Goal: Task Accomplishment & Management: Manage account settings

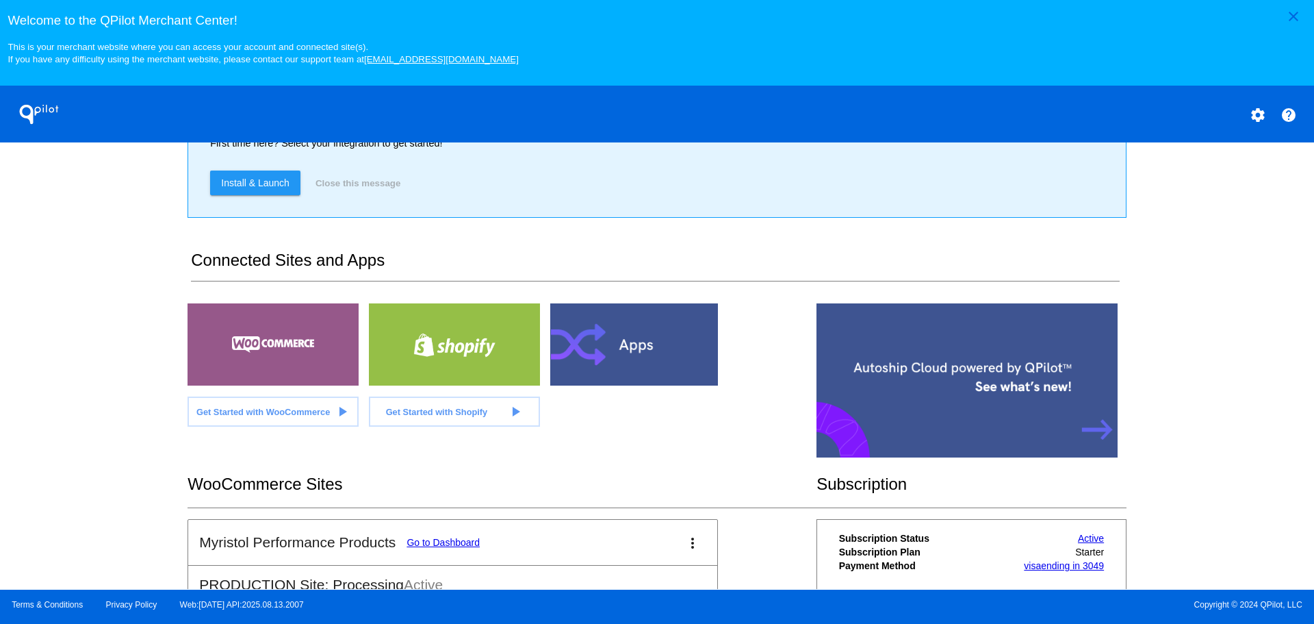
scroll to position [297, 0]
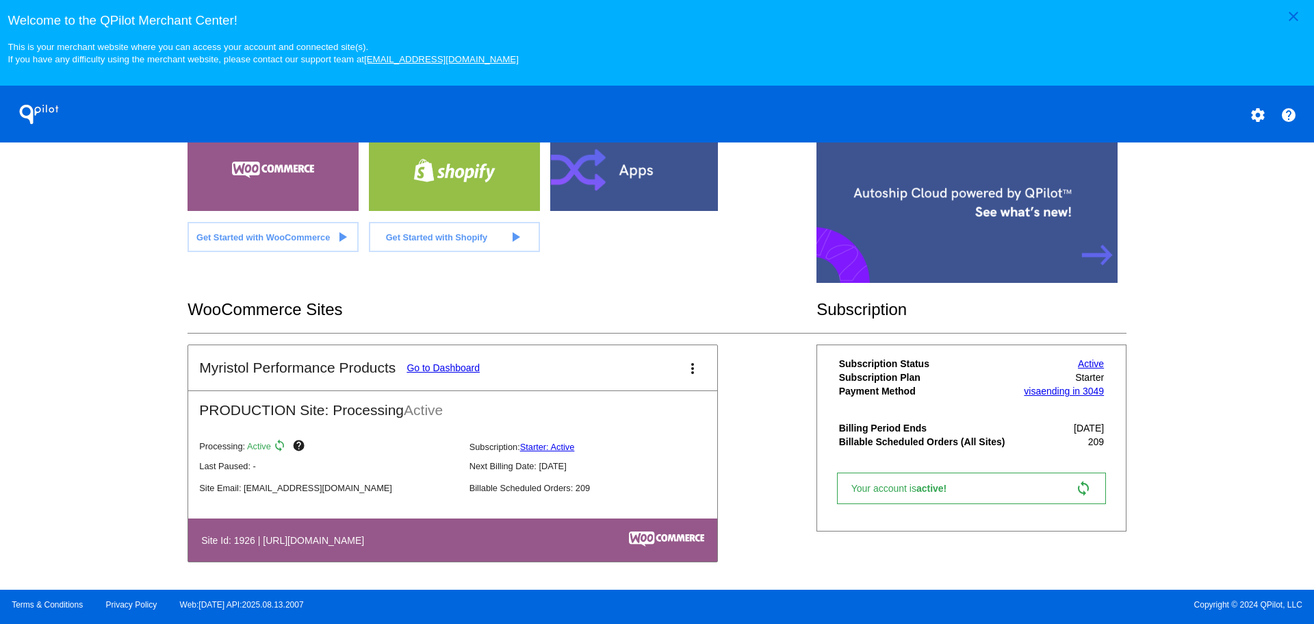
click at [461, 366] on link "Go to Dashboard" at bounding box center [443, 367] width 73 height 11
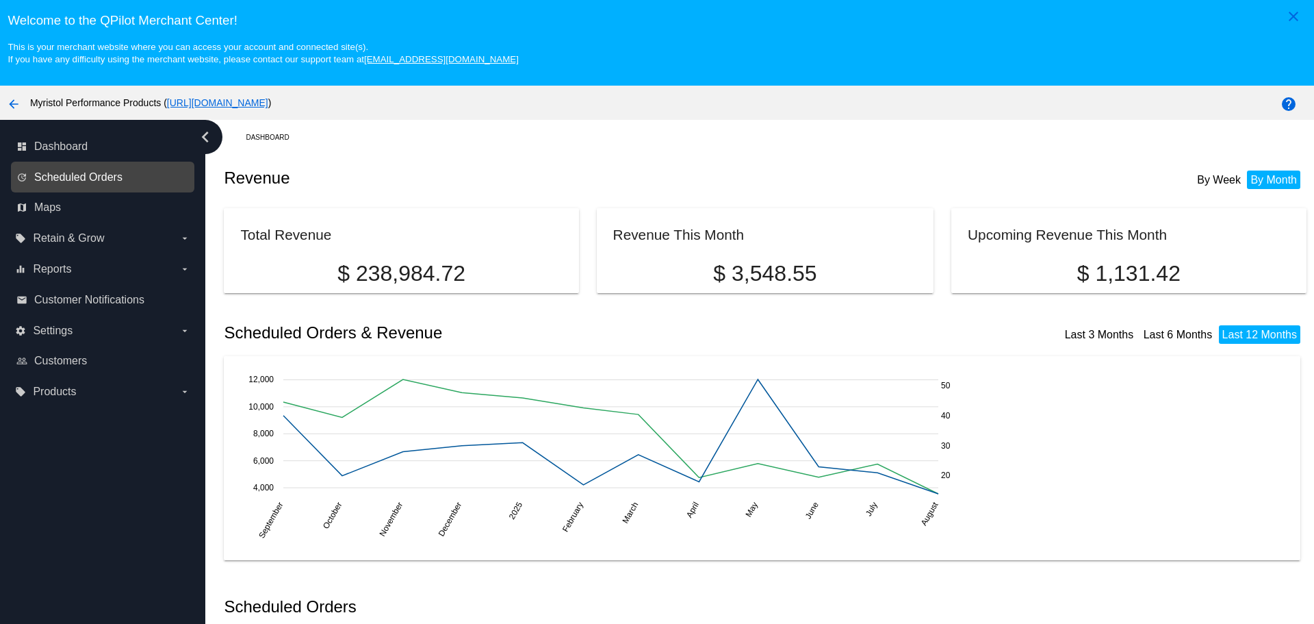
click at [80, 181] on span "Scheduled Orders" at bounding box center [78, 177] width 88 height 12
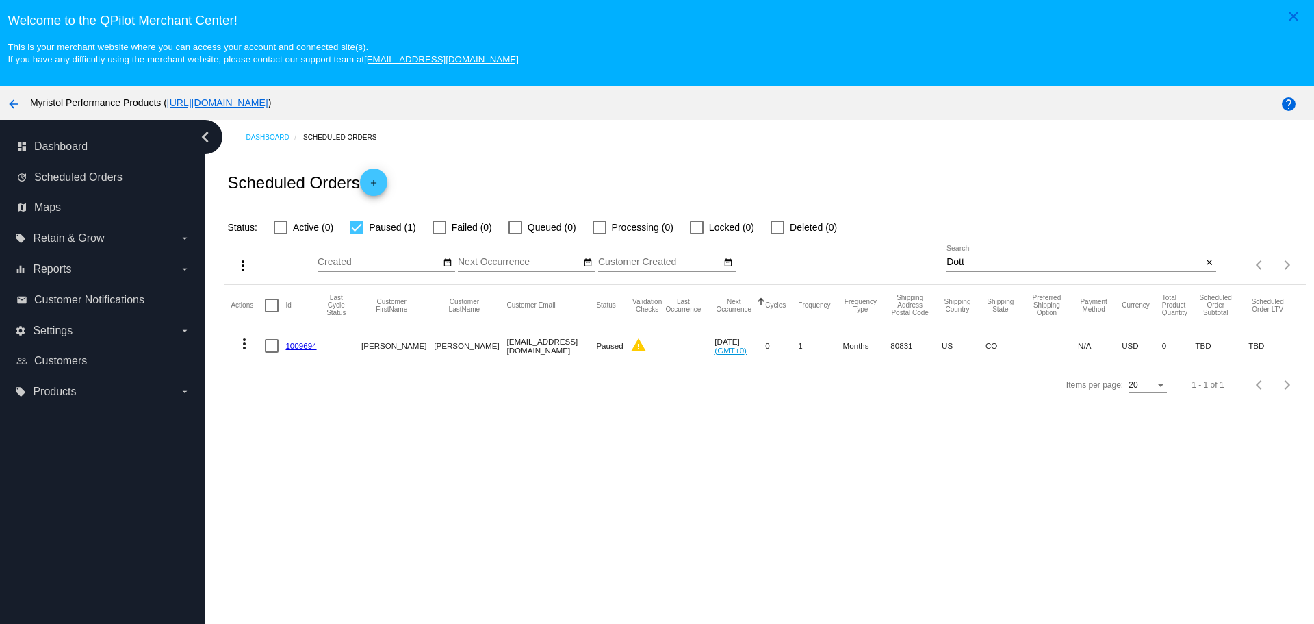
click at [952, 255] on div "Dott Search" at bounding box center [1074, 258] width 255 height 27
click at [952, 259] on input "Dott" at bounding box center [1074, 262] width 255 height 11
paste input "@@Fw9OL5z8d5B$51D*fCkXer"
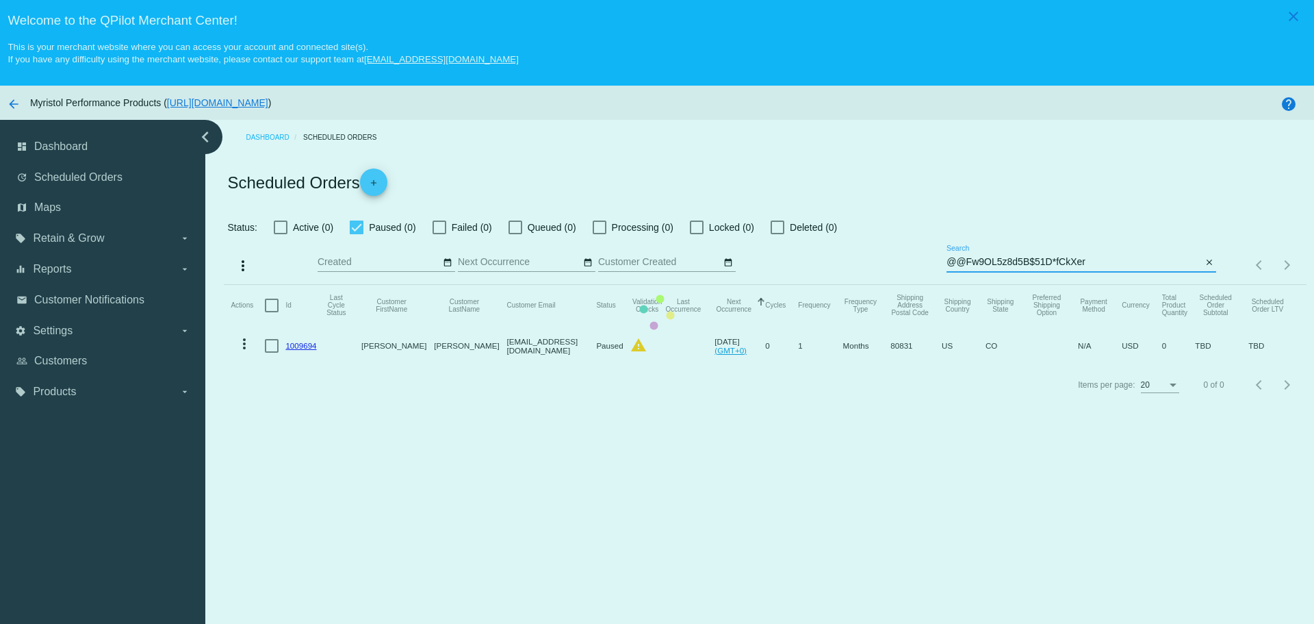
type input "@@Fw9OL5z8d5B$51D*fCkXer"
drag, startPoint x: 1094, startPoint y: 257, endPoint x: 1086, endPoint y: 257, distance: 8.2
click at [1086, 285] on mat-table "Actions Id Last Cycle Status Customer FirstName Customer LastName Customer Emai…" at bounding box center [765, 325] width 1082 height 81
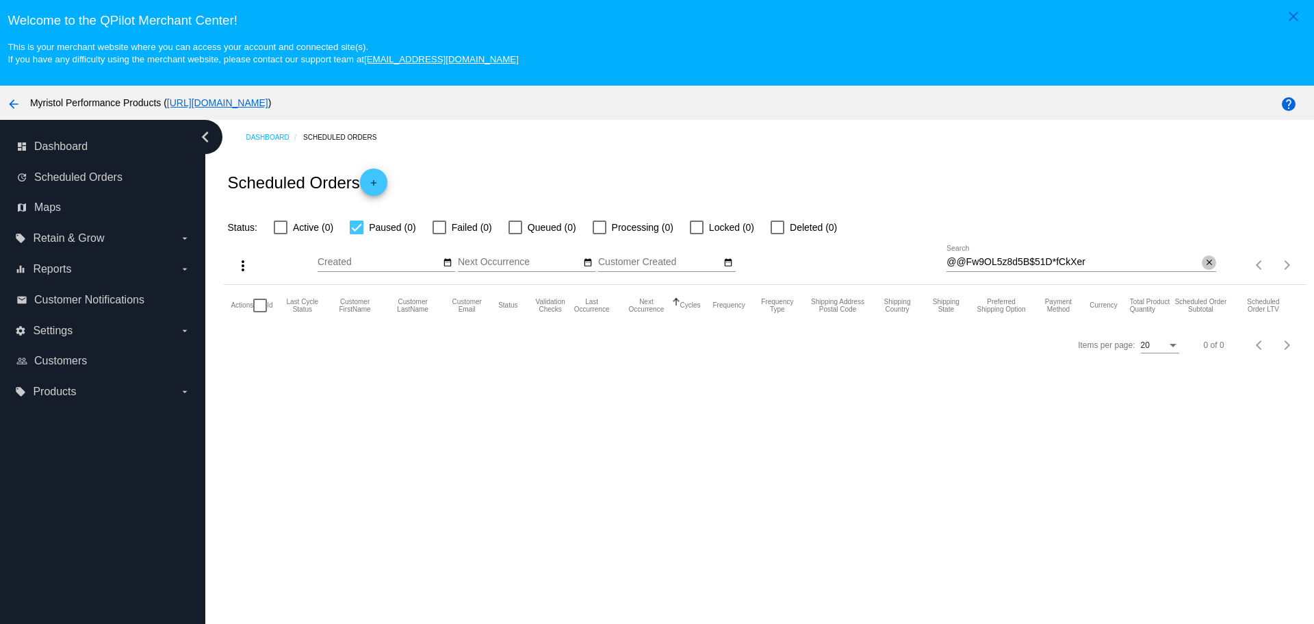
click at [1205, 259] on mat-icon "close" at bounding box center [1210, 262] width 10 height 11
click at [1028, 259] on div "search" at bounding box center [1082, 264] width 270 height 21
click at [1194, 260] on app-dashboard-scheduled-orders "Scheduled Orders add Status: Active (0) Paused (0) Failed (0) Queued (0) Proces…" at bounding box center [765, 259] width 1082 height 209
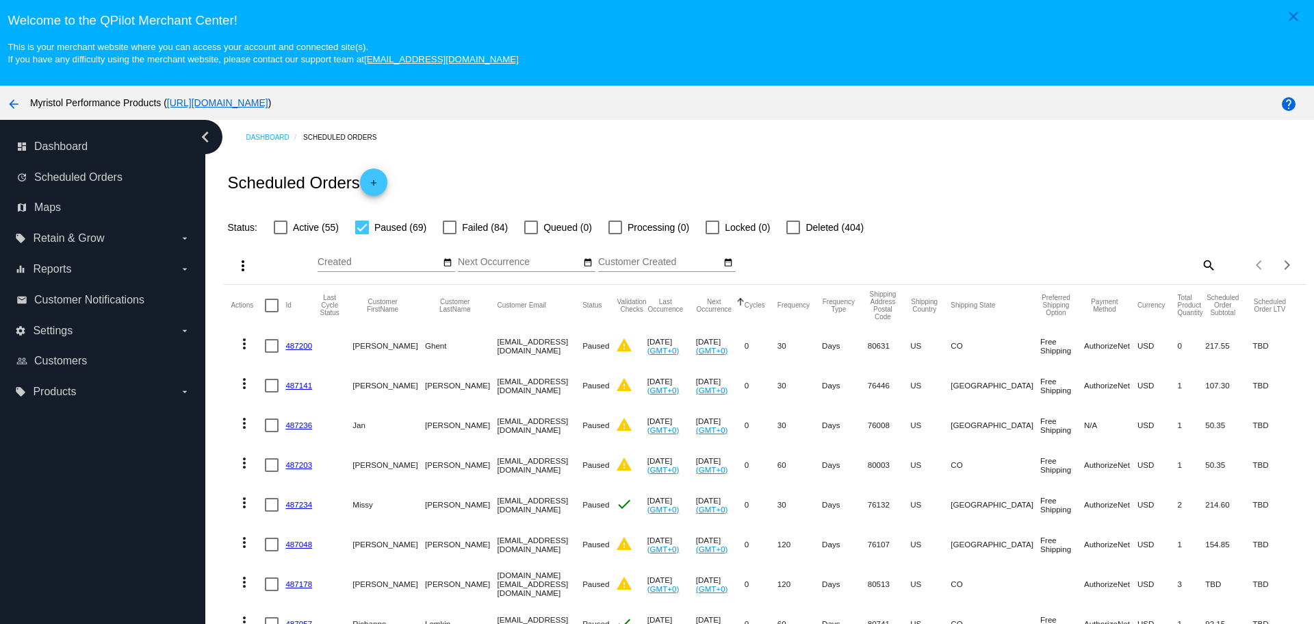
click at [1200, 262] on mat-icon "search" at bounding box center [1208, 264] width 16 height 21
click at [1092, 262] on input "Search" at bounding box center [1082, 262] width 270 height 11
paste input "[EMAIL_ADDRESS][DOMAIN_NAME]"
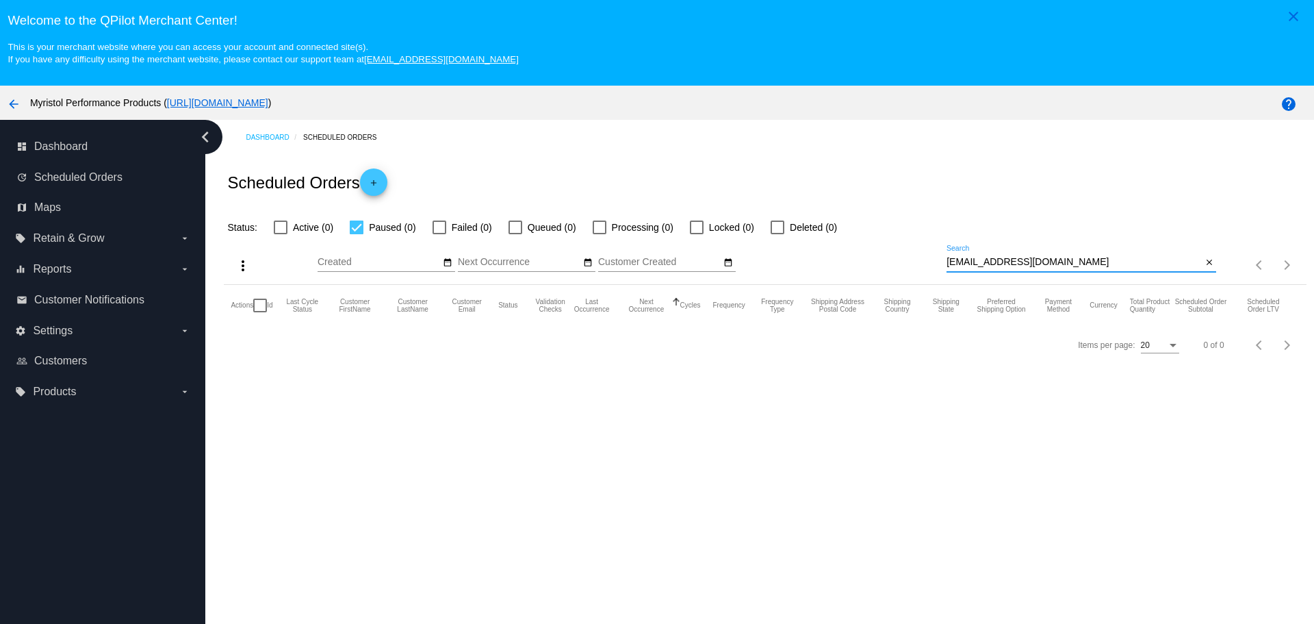
click at [1055, 262] on input "[EMAIL_ADDRESS][DOMAIN_NAME]" at bounding box center [1074, 262] width 255 height 11
drag, startPoint x: 1076, startPoint y: 261, endPoint x: 947, endPoint y: 264, distance: 128.7
click at [910, 264] on div "more_vert Aug Jan Feb Mar [DATE]" at bounding box center [765, 259] width 1082 height 49
drag, startPoint x: 993, startPoint y: 270, endPoint x: 1028, endPoint y: 257, distance: 37.7
click at [1028, 257] on input "[EMAIL_ADDRESS][DOMAIN_NAME]" at bounding box center [1074, 262] width 255 height 11
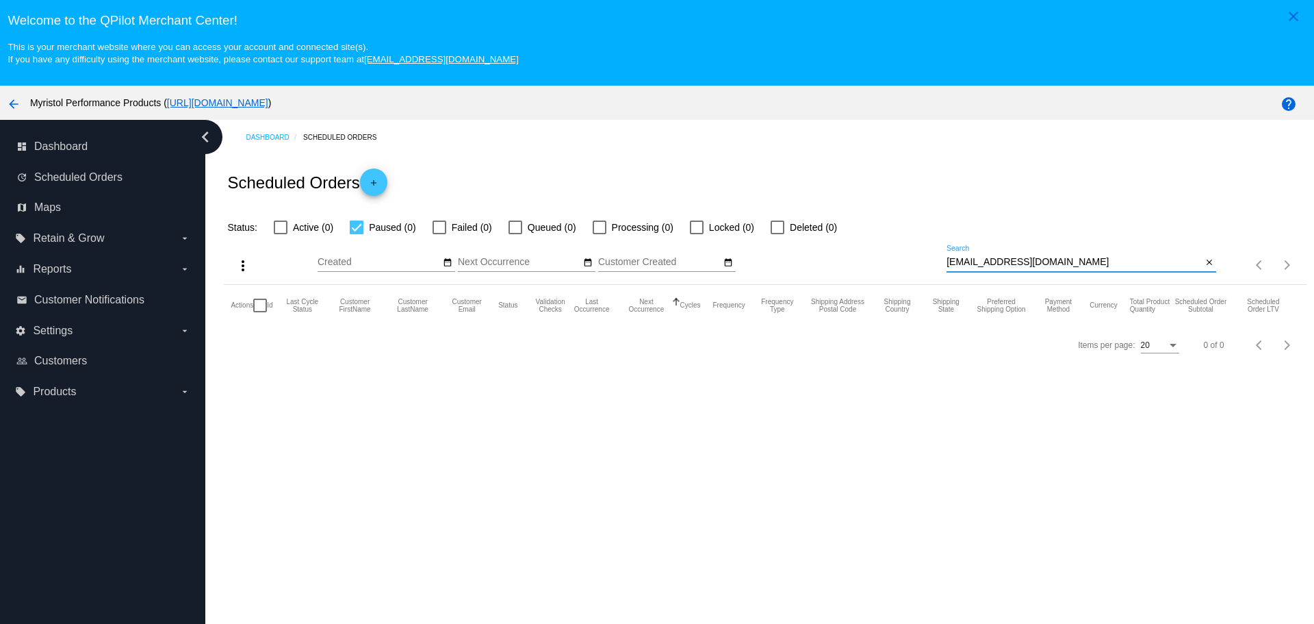
click at [1029, 257] on input "[EMAIL_ADDRESS][DOMAIN_NAME]" at bounding box center [1074, 262] width 255 height 11
click at [1059, 259] on input "[EMAIL_ADDRESS][DOMAIN_NAME]" at bounding box center [1074, 262] width 255 height 11
drag, startPoint x: 1059, startPoint y: 259, endPoint x: 908, endPoint y: 257, distance: 151.3
click at [908, 257] on div "more_vert Aug Jan Feb Mar [DATE]" at bounding box center [765, 259] width 1082 height 49
drag, startPoint x: 1001, startPoint y: 255, endPoint x: 984, endPoint y: 262, distance: 19.3
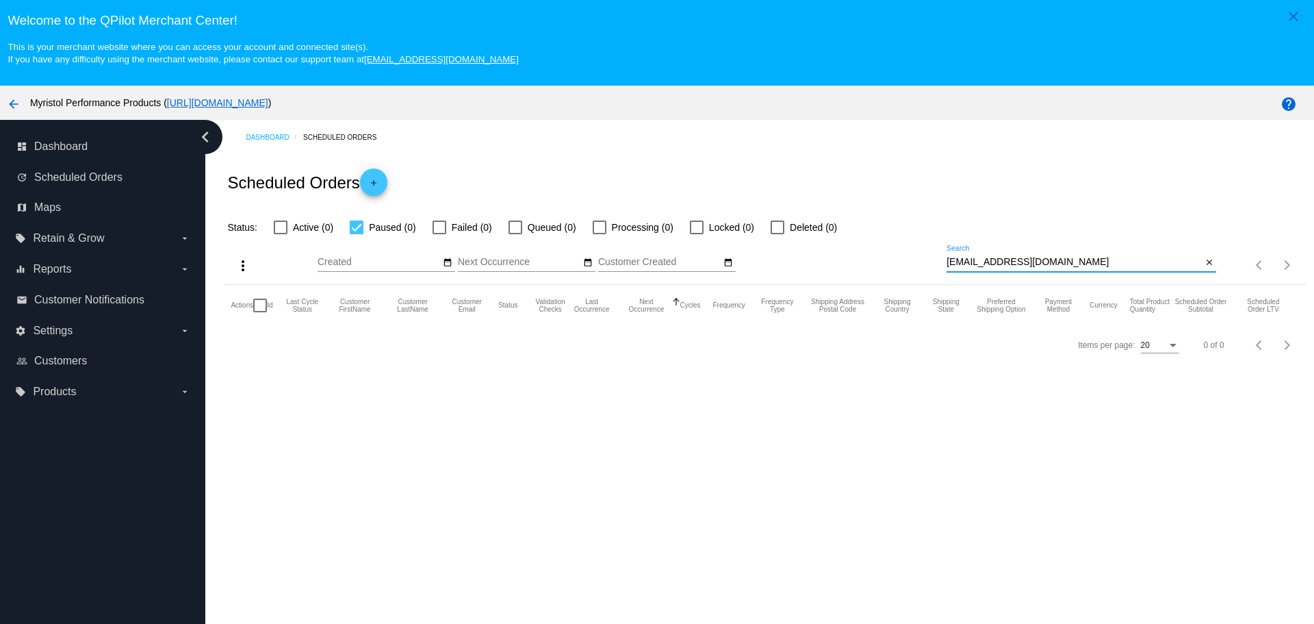
click at [984, 262] on input "[EMAIL_ADDRESS][DOMAIN_NAME]" at bounding box center [1074, 262] width 255 height 11
paste input "[EMAIL_ADDRESS]"
type input "[EMAIL_ADDRESS][DOMAIN_NAME]"
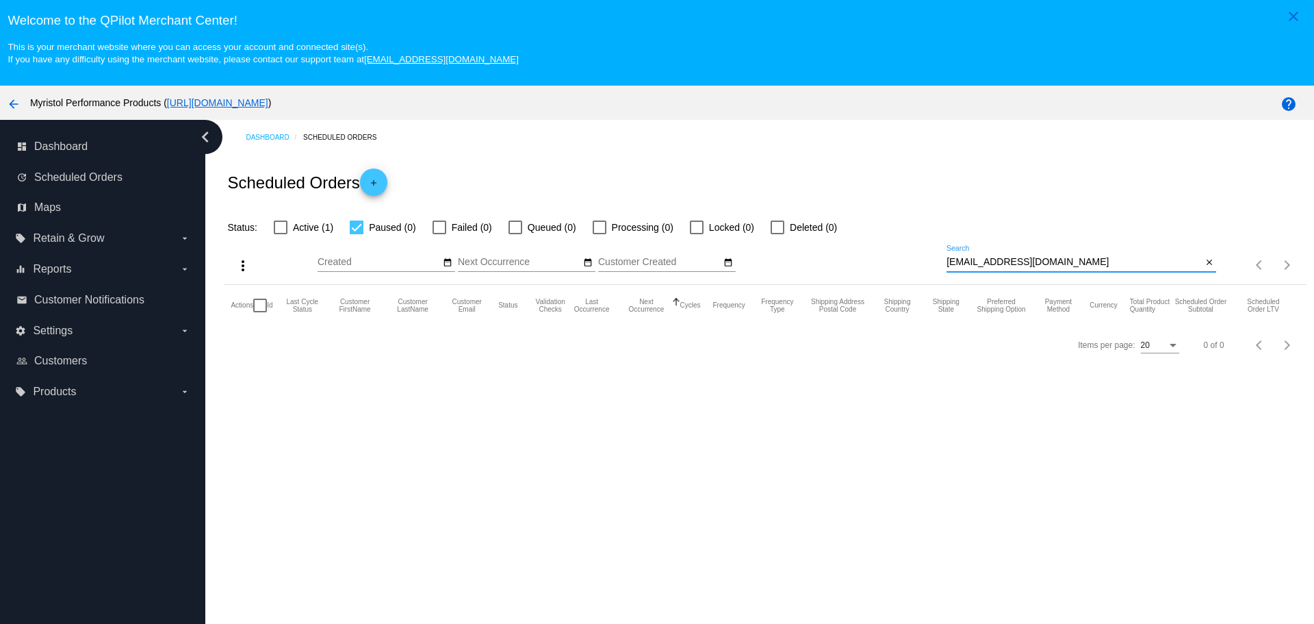
click at [287, 227] on div at bounding box center [281, 227] width 14 height 14
click at [281, 234] on input "Active (1)" at bounding box center [280, 234] width 1 height 1
checkbox input "true"
click at [355, 285] on mat-table "Actions Id Last Cycle Status Customer FirstName Customer LastName Customer Emai…" at bounding box center [765, 305] width 1082 height 41
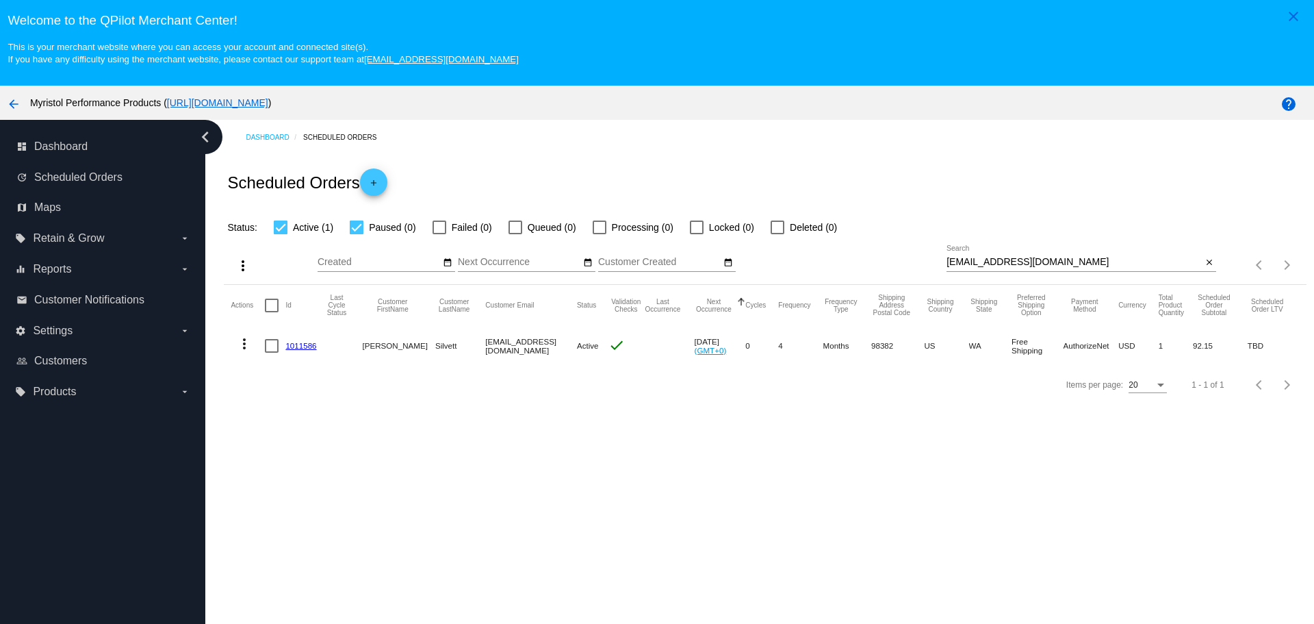
click at [352, 224] on div at bounding box center [357, 227] width 14 height 14
click at [356, 234] on input "Paused (0)" at bounding box center [356, 234] width 1 height 1
checkbox input "false"
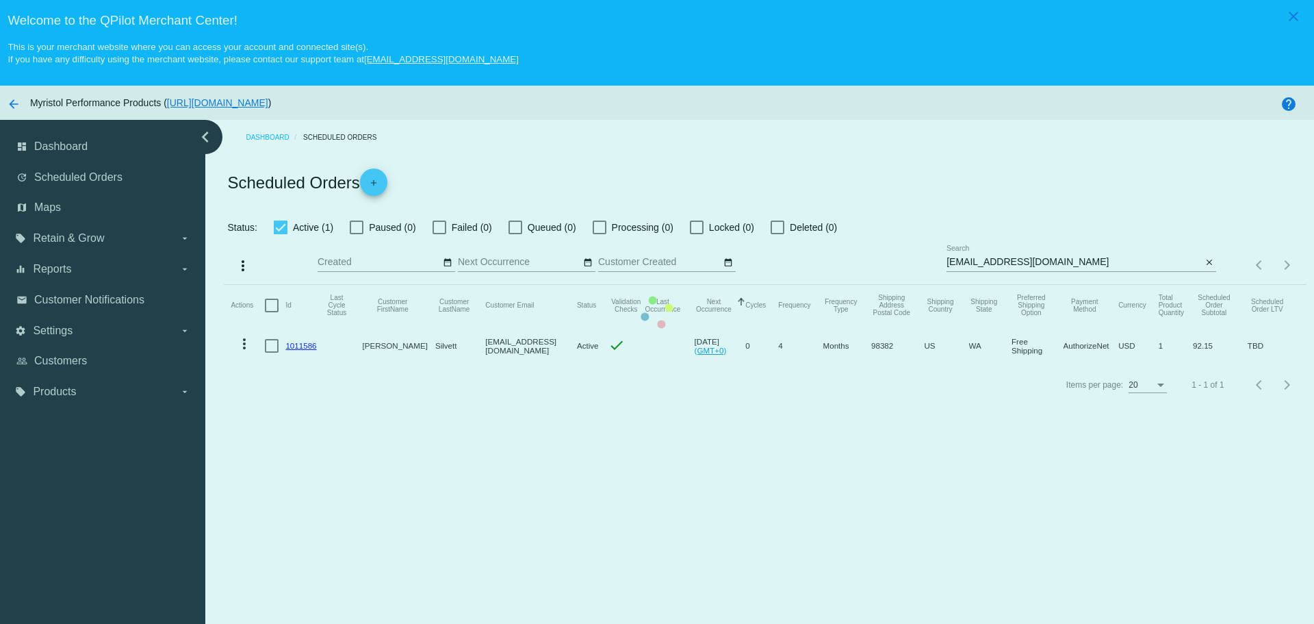
click at [379, 184] on app-dashboard-scheduled-orders "Scheduled Orders add Status: Active (1) Paused (0) Failed (0) Queued (0) Proces…" at bounding box center [765, 279] width 1082 height 248
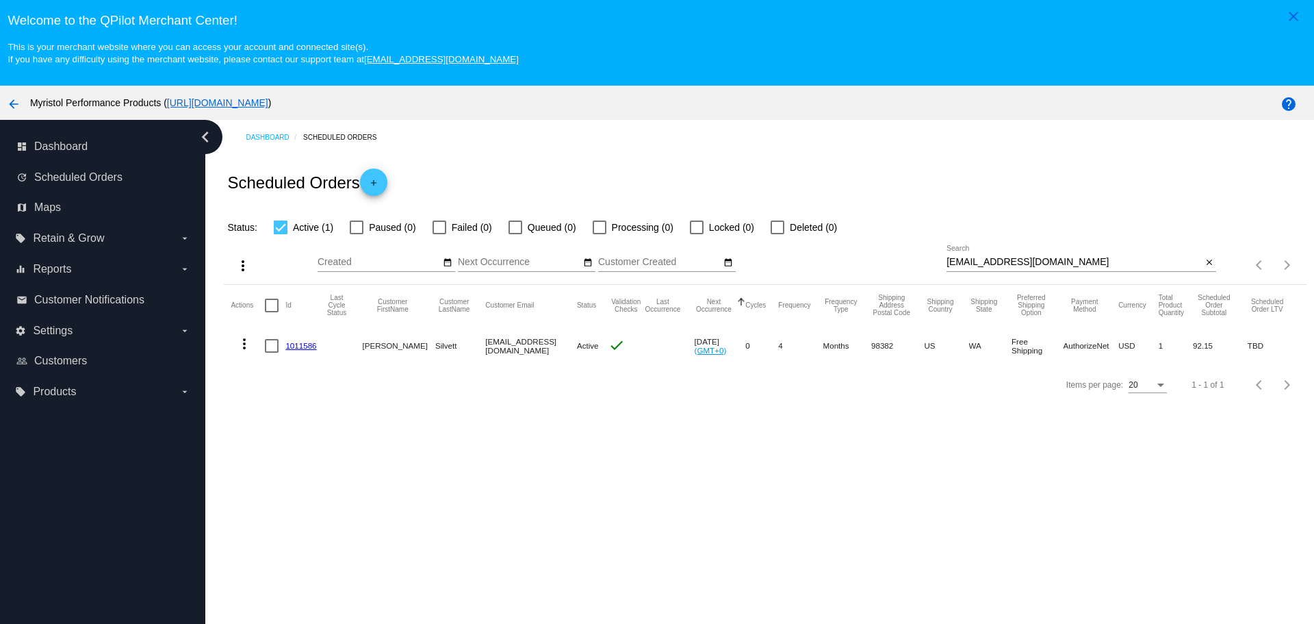
click at [464, 164] on div "Scheduled Orders add" at bounding box center [765, 182] width 1082 height 55
click at [382, 176] on span "add" at bounding box center [374, 185] width 16 height 34
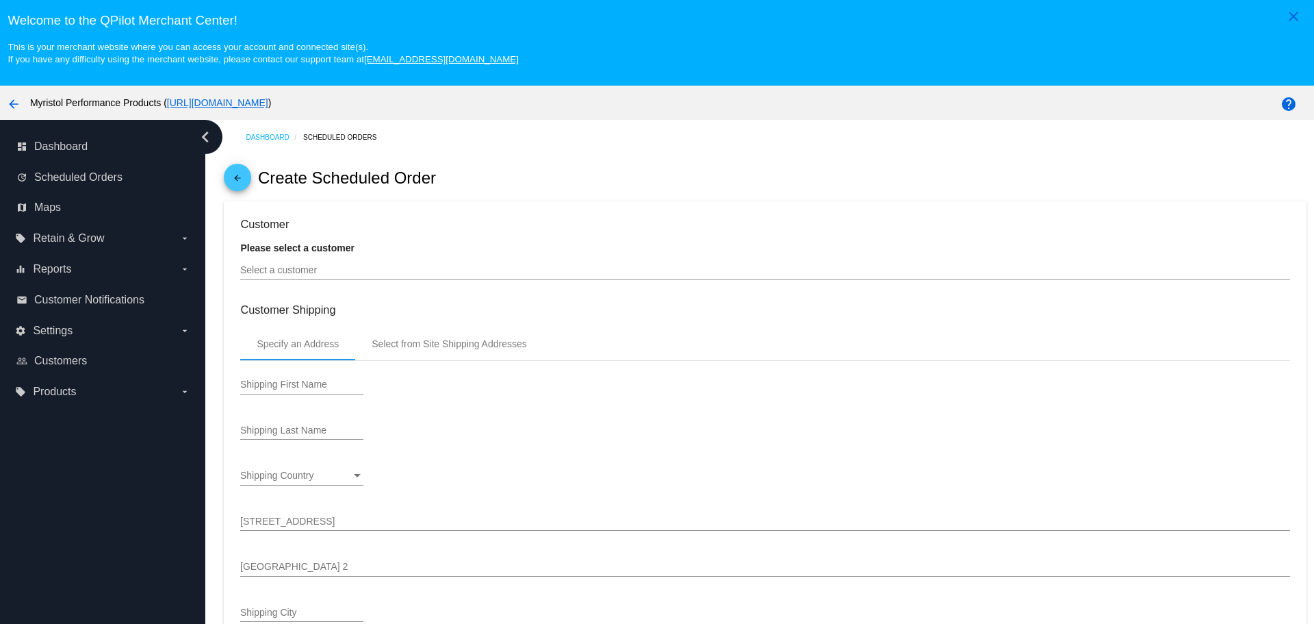
click at [320, 274] on input "Select a customer" at bounding box center [764, 270] width 1049 height 11
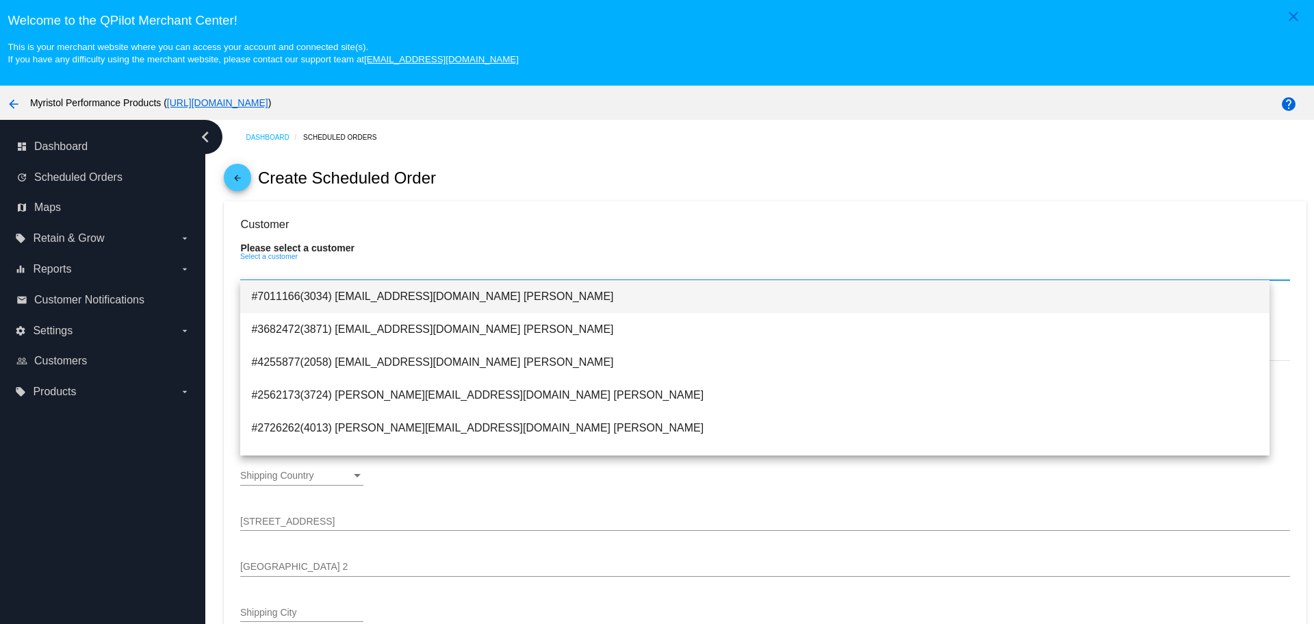
click at [417, 293] on span "#7011166(3034) [EMAIL_ADDRESS][DOMAIN_NAME] [PERSON_NAME]" at bounding box center [754, 296] width 1007 height 33
type input "[PERSON_NAME]"
type input "Balkan"
type input "[STREET_ADDRESS]"
type input "Sequim"
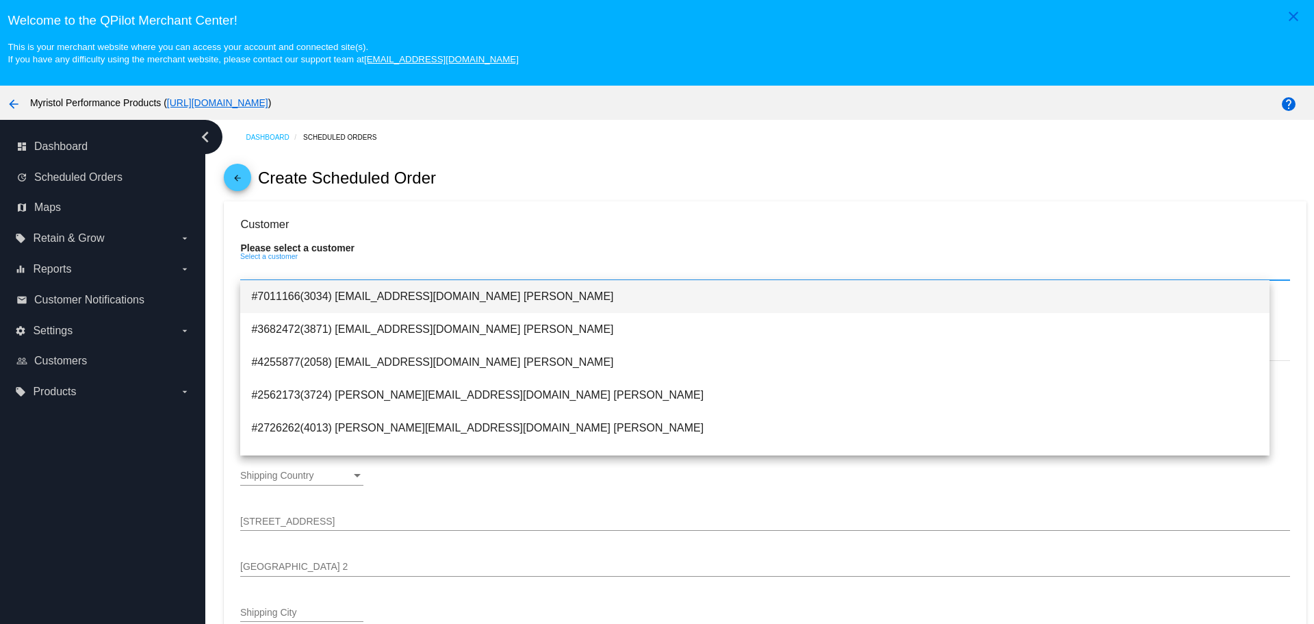
type input "98382"
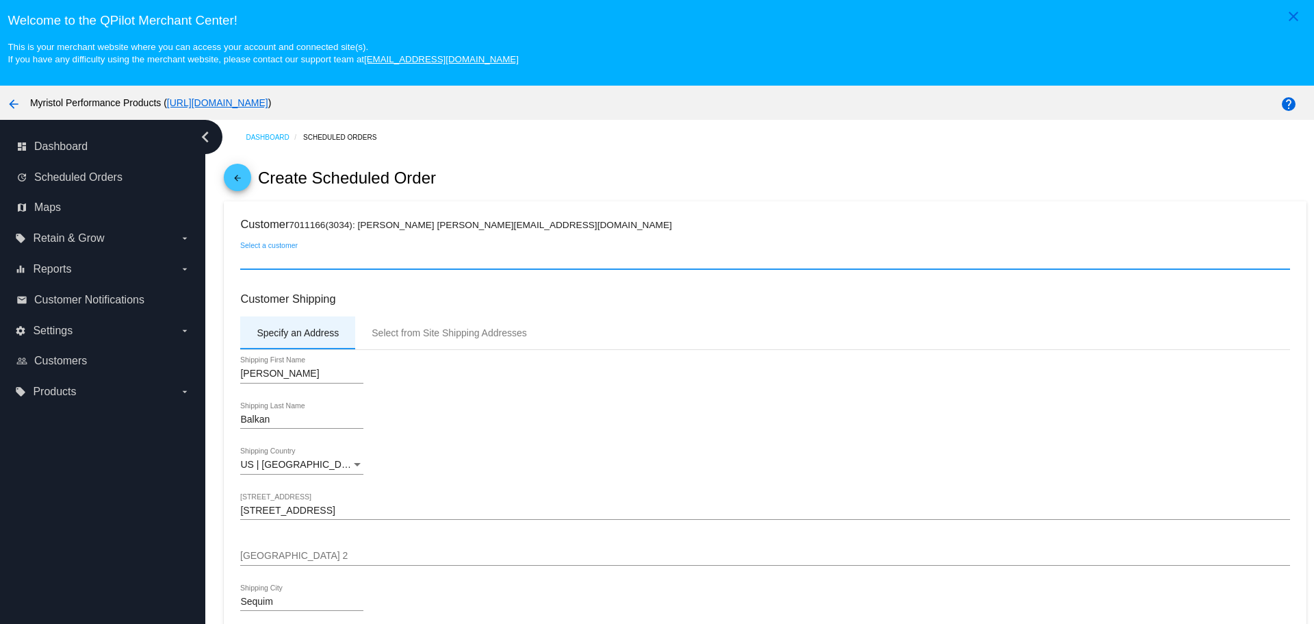
click at [316, 335] on div "Specify an Address" at bounding box center [298, 332] width 82 height 11
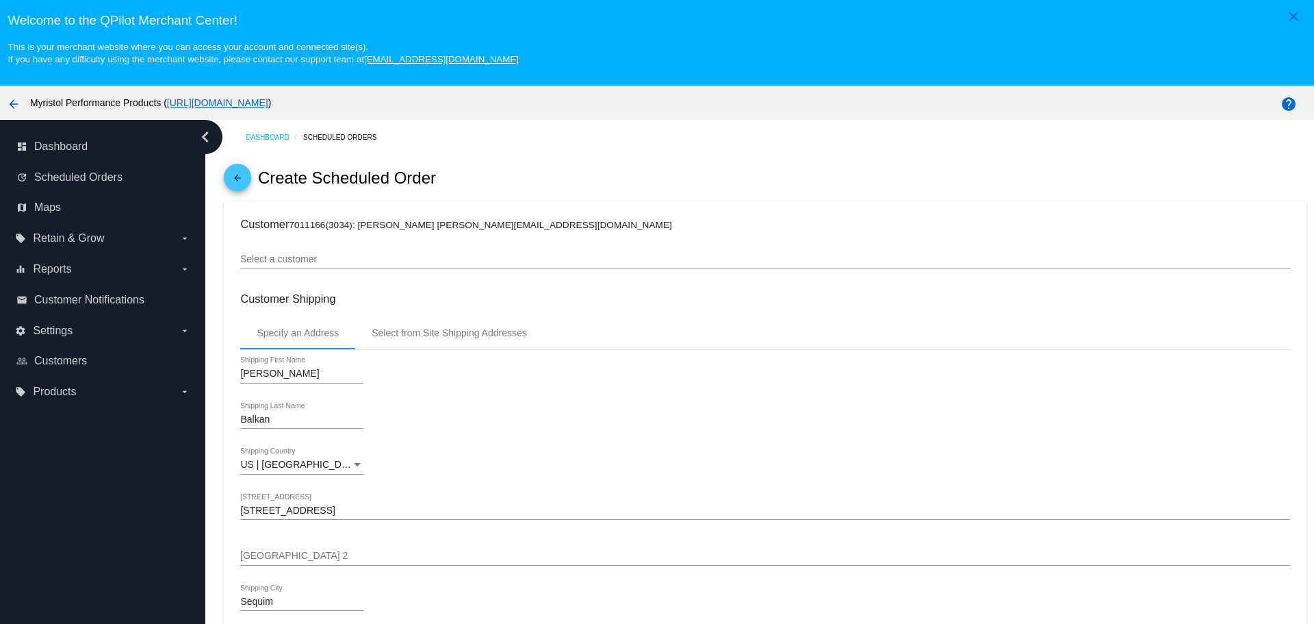
click at [313, 248] on div "Select a customer" at bounding box center [764, 255] width 1049 height 27
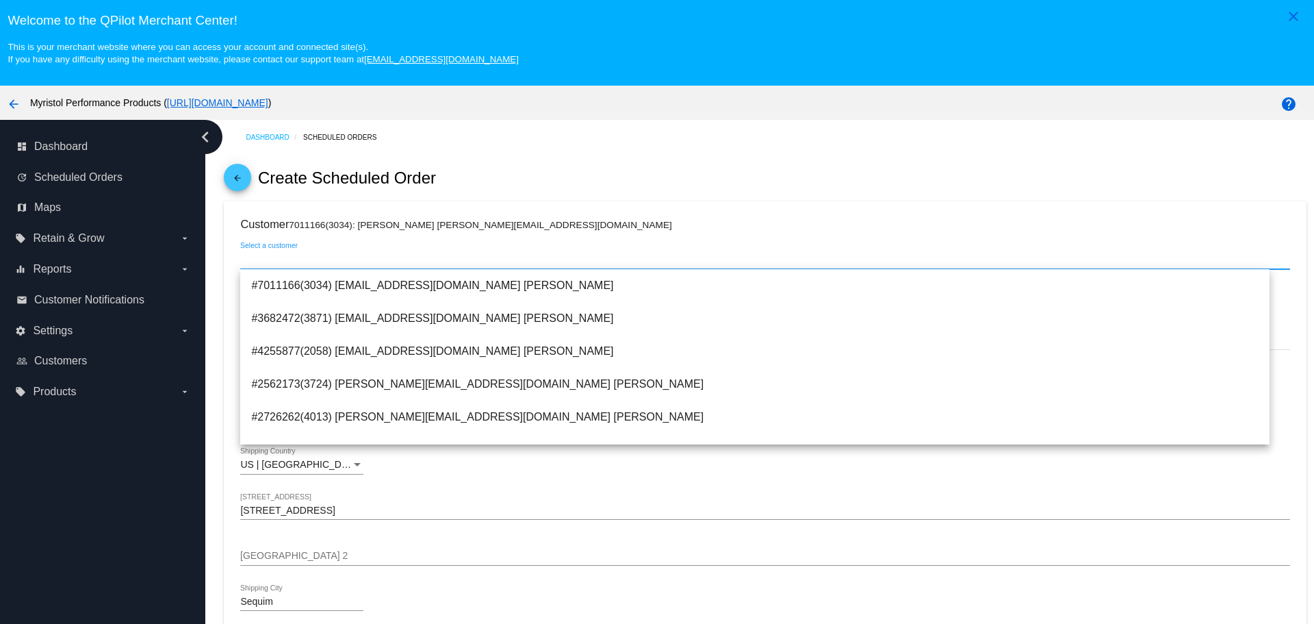
click at [433, 450] on div "US | [GEOGRAPHIC_DATA] Shipping Country" at bounding box center [764, 467] width 1049 height 39
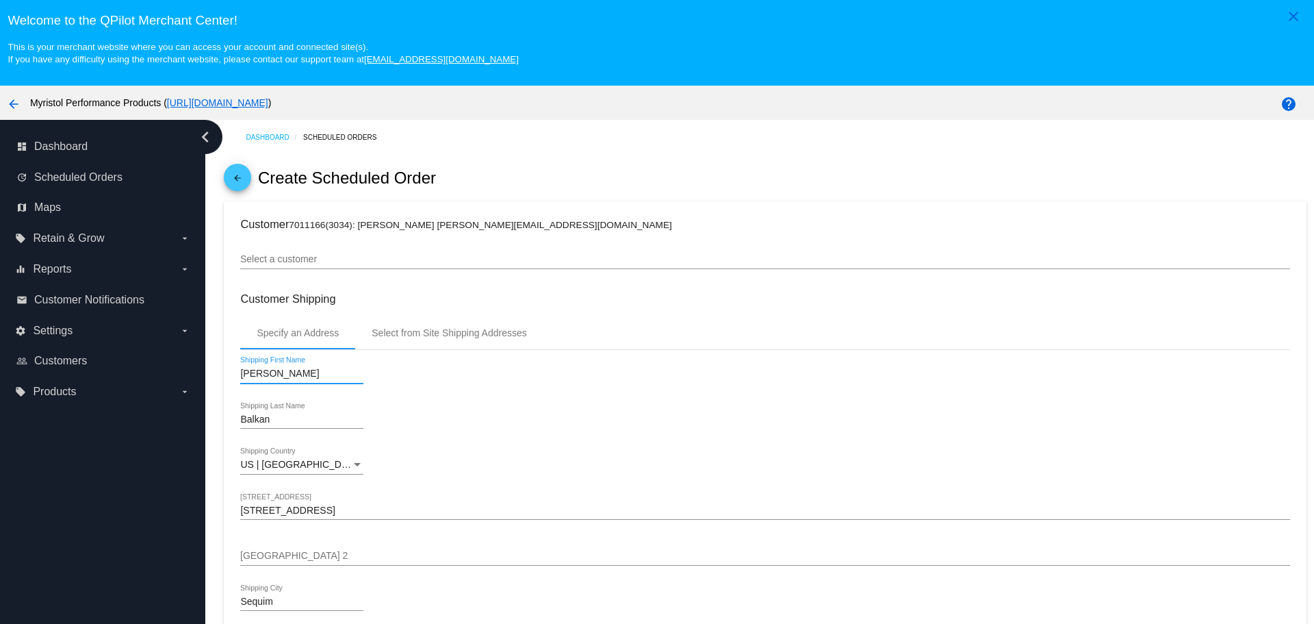
drag, startPoint x: 322, startPoint y: 374, endPoint x: 233, endPoint y: 368, distance: 89.2
type input "[PERSON_NAME]"
drag, startPoint x: 294, startPoint y: 417, endPoint x: 188, endPoint y: 421, distance: 106.2
click at [188, 421] on div "dashboard Dashboard update Scheduled Orders map Maps local_offer Retain & Grow …" at bounding box center [657, 397] width 1314 height 555
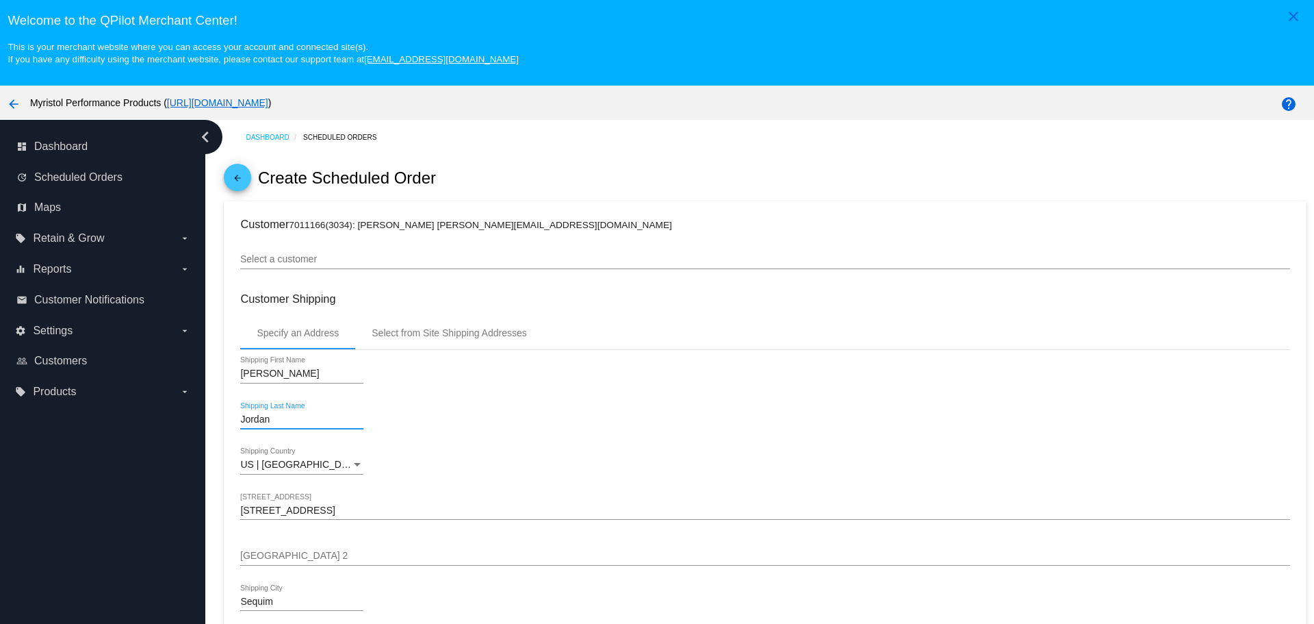
type input "Jordan"
click at [278, 502] on div "[STREET_ADDRESS]" at bounding box center [764, 506] width 1049 height 27
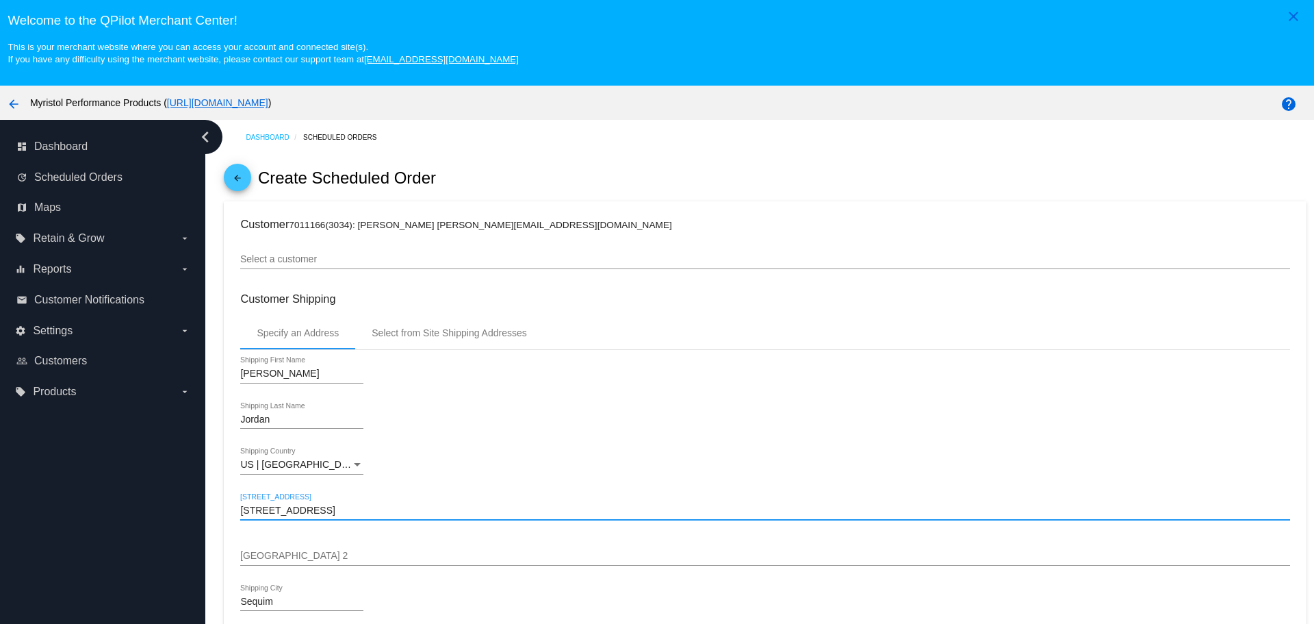
click at [278, 510] on input "[STREET_ADDRESS]" at bounding box center [764, 510] width 1049 height 11
paste input "[STREET_ADDRESS][PERSON_NAME]"
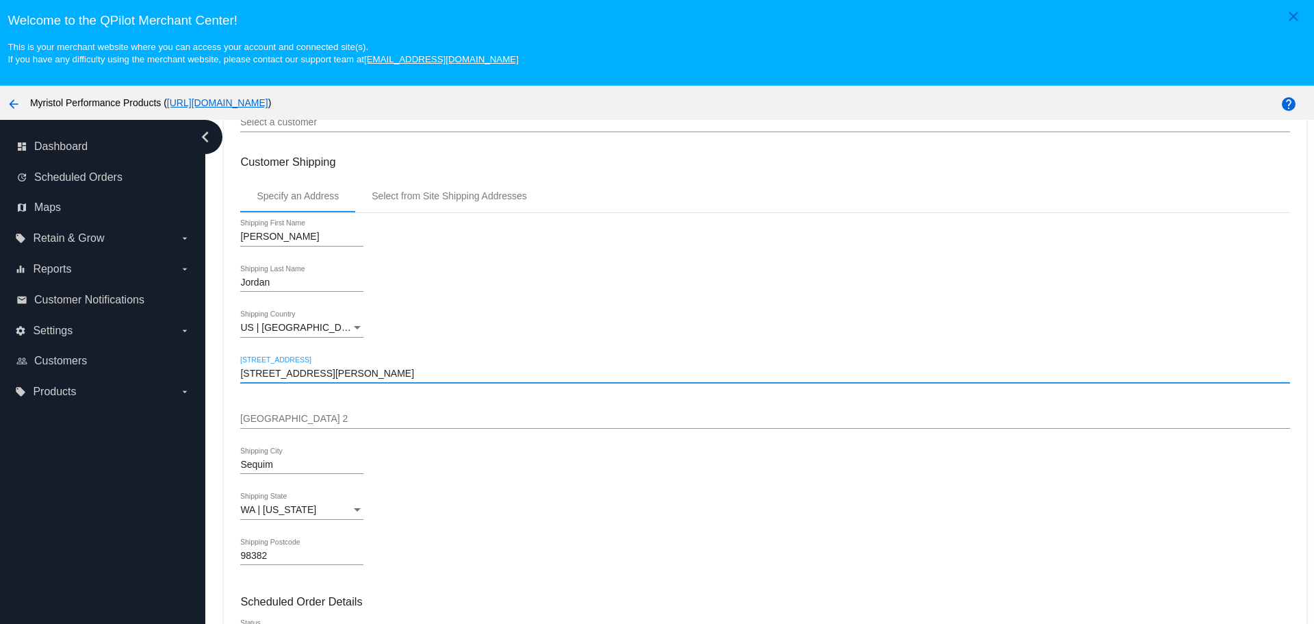
type input "[STREET_ADDRESS][PERSON_NAME]"
click at [502, 463] on div "Sequim Shipping City" at bounding box center [764, 466] width 1049 height 39
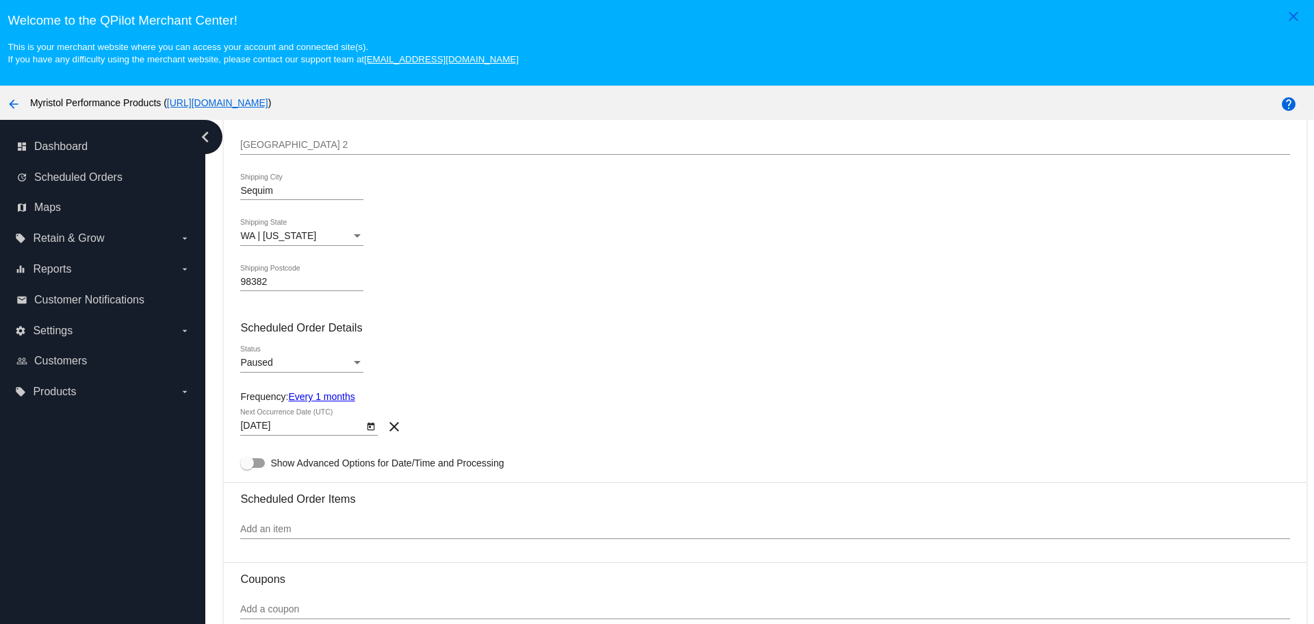
scroll to position [479, 0]
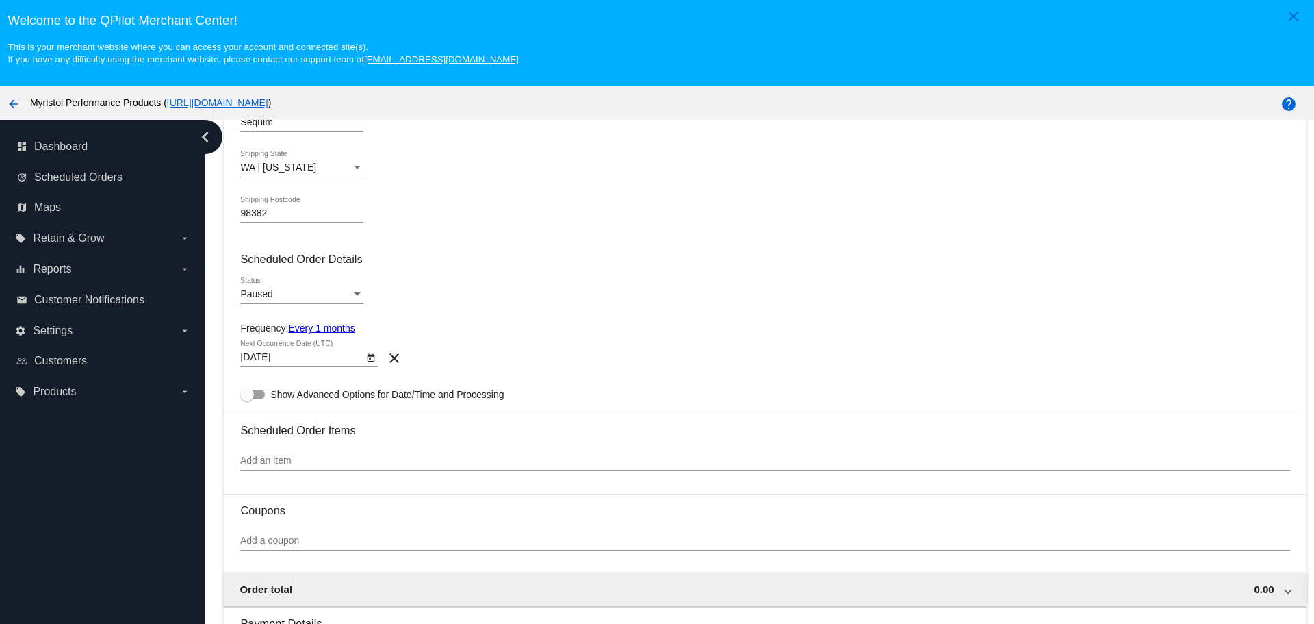
click at [353, 331] on link "Every 1 months" at bounding box center [321, 327] width 66 height 11
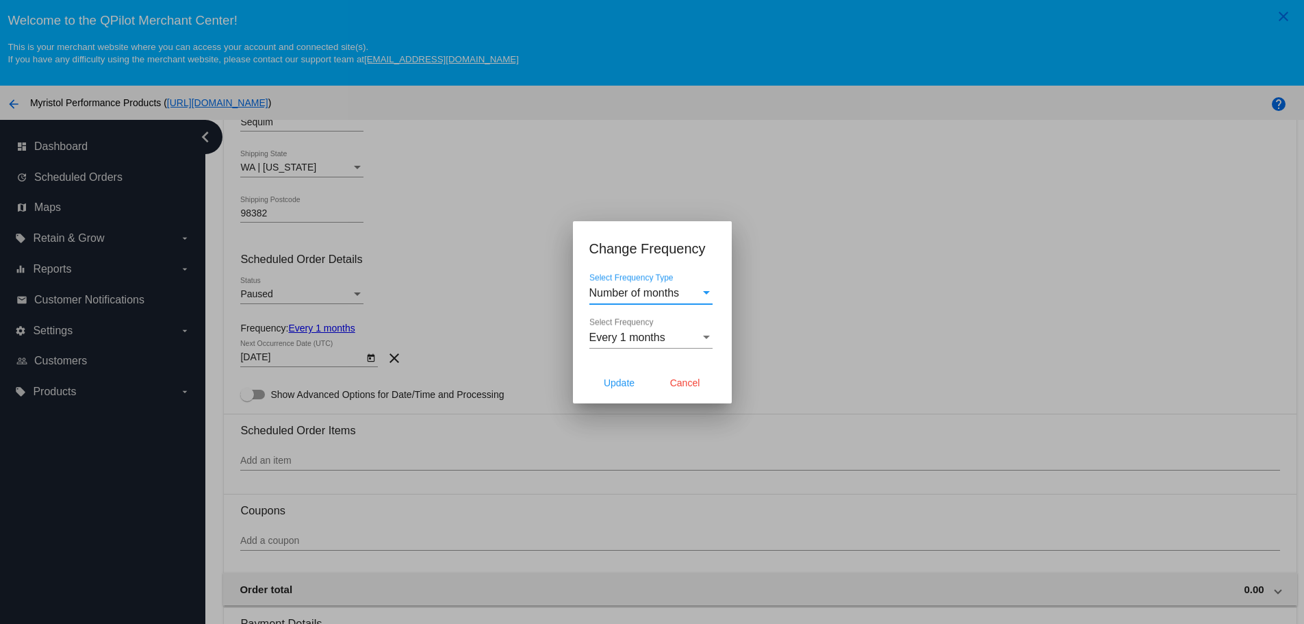
click at [667, 336] on div "Every 1 months" at bounding box center [644, 337] width 111 height 12
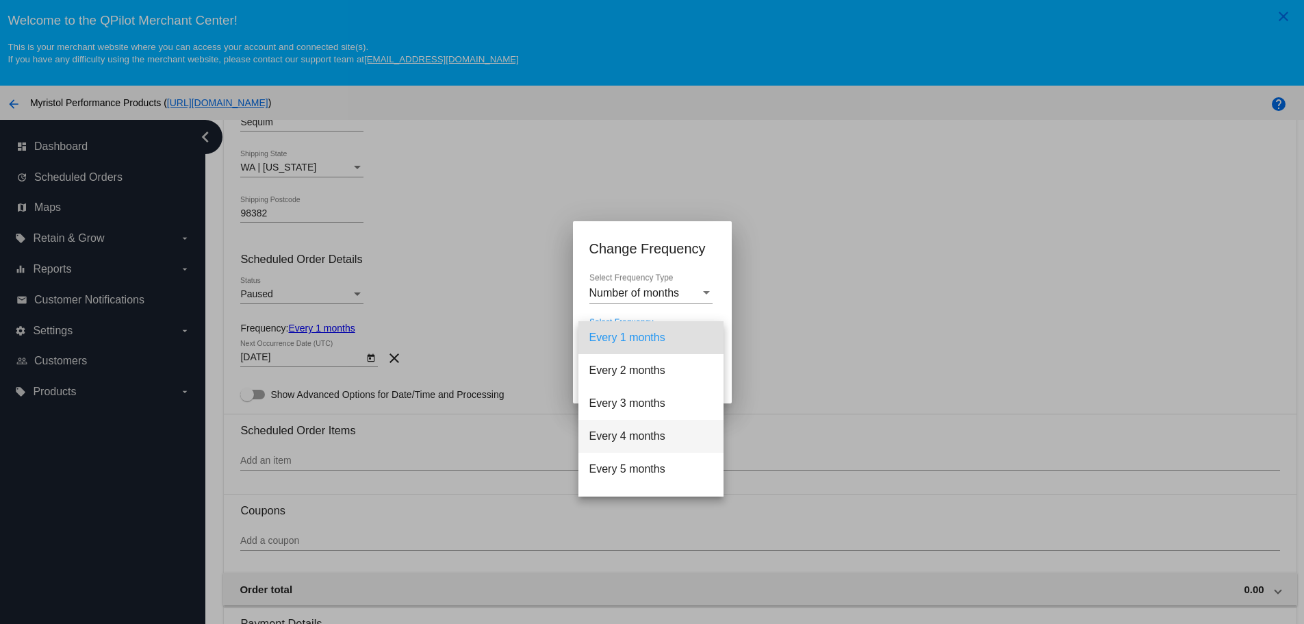
click at [653, 441] on span "Every 4 months" at bounding box center [650, 436] width 123 height 33
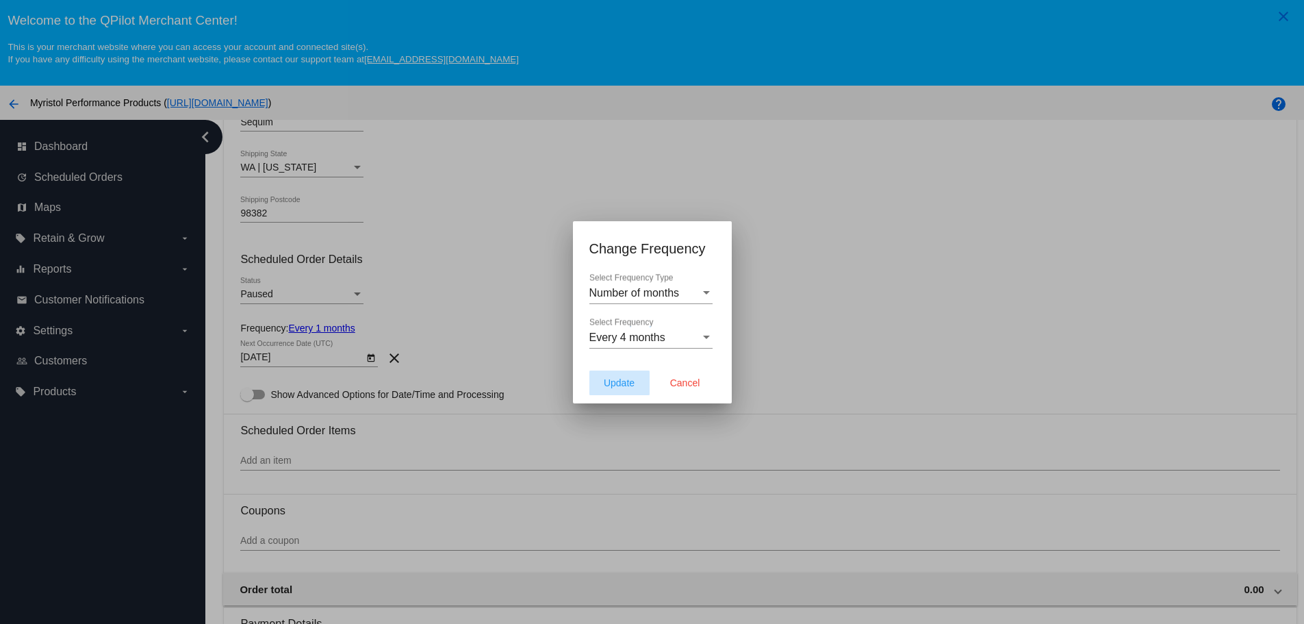
click at [632, 382] on span "Update" at bounding box center [619, 382] width 31 height 11
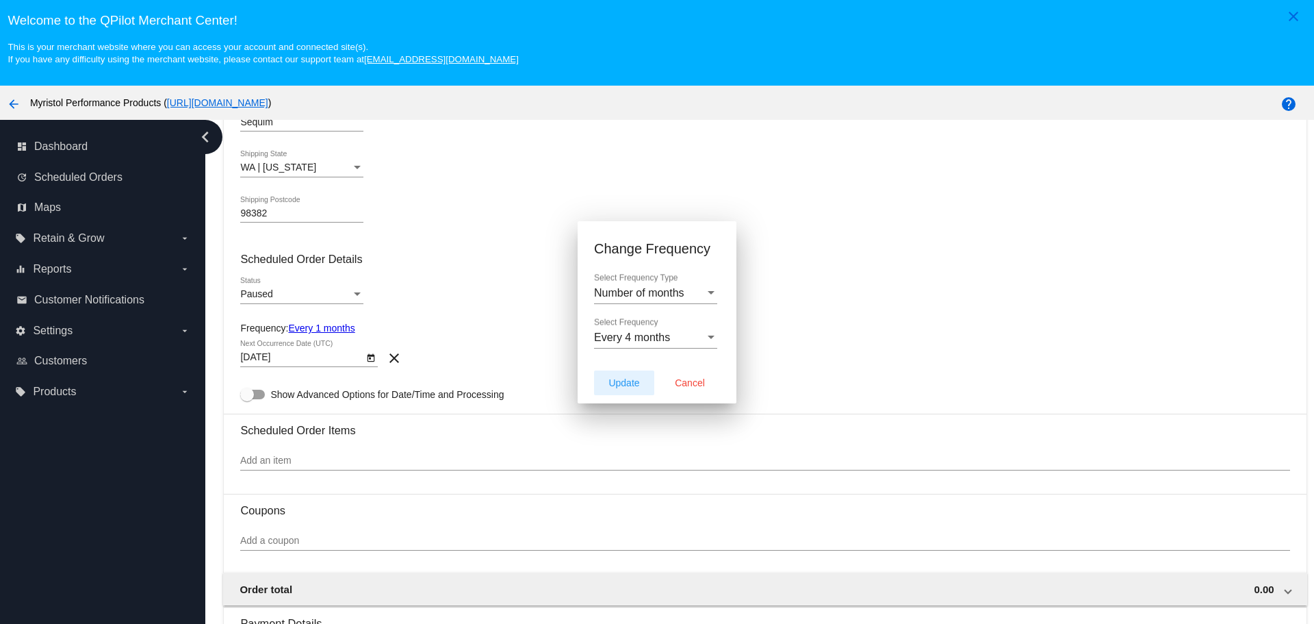
type input "[DATE]"
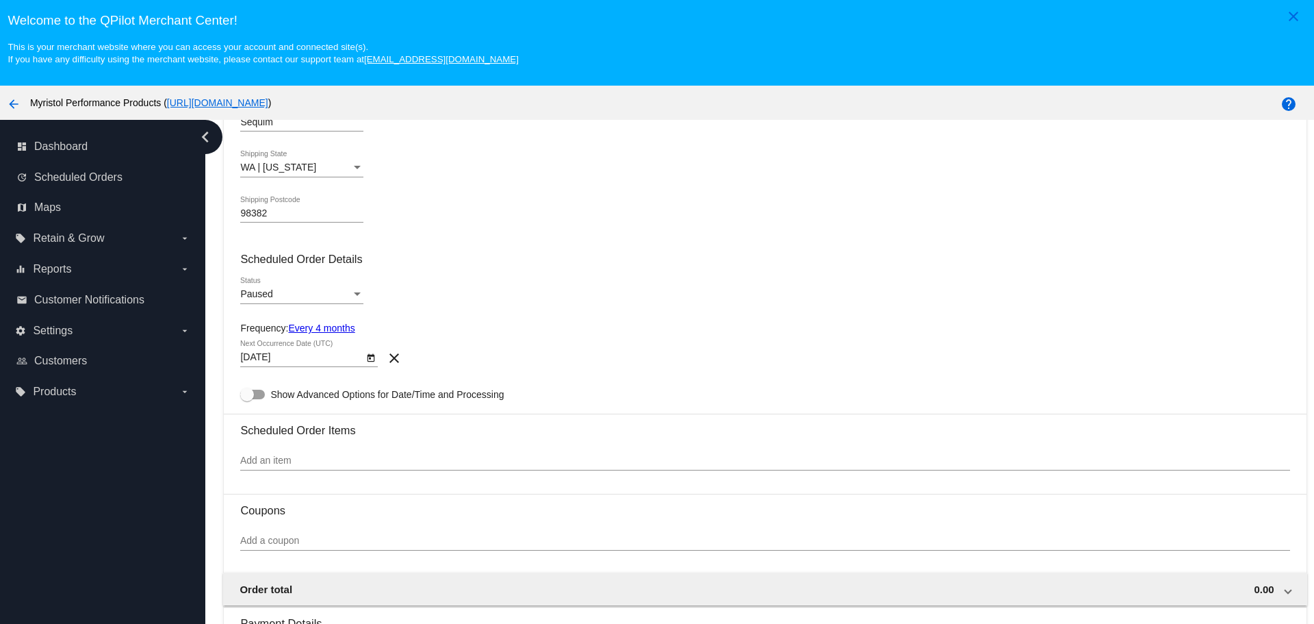
click at [275, 453] on div "Add an item" at bounding box center [764, 457] width 1049 height 27
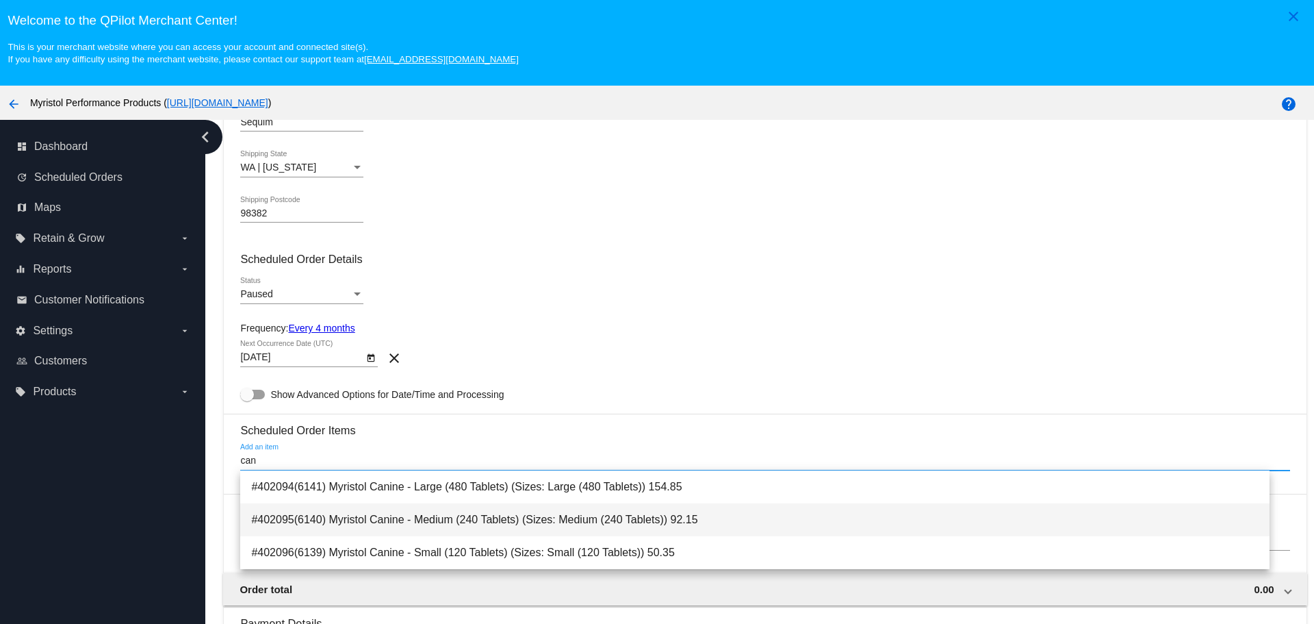
type input "can"
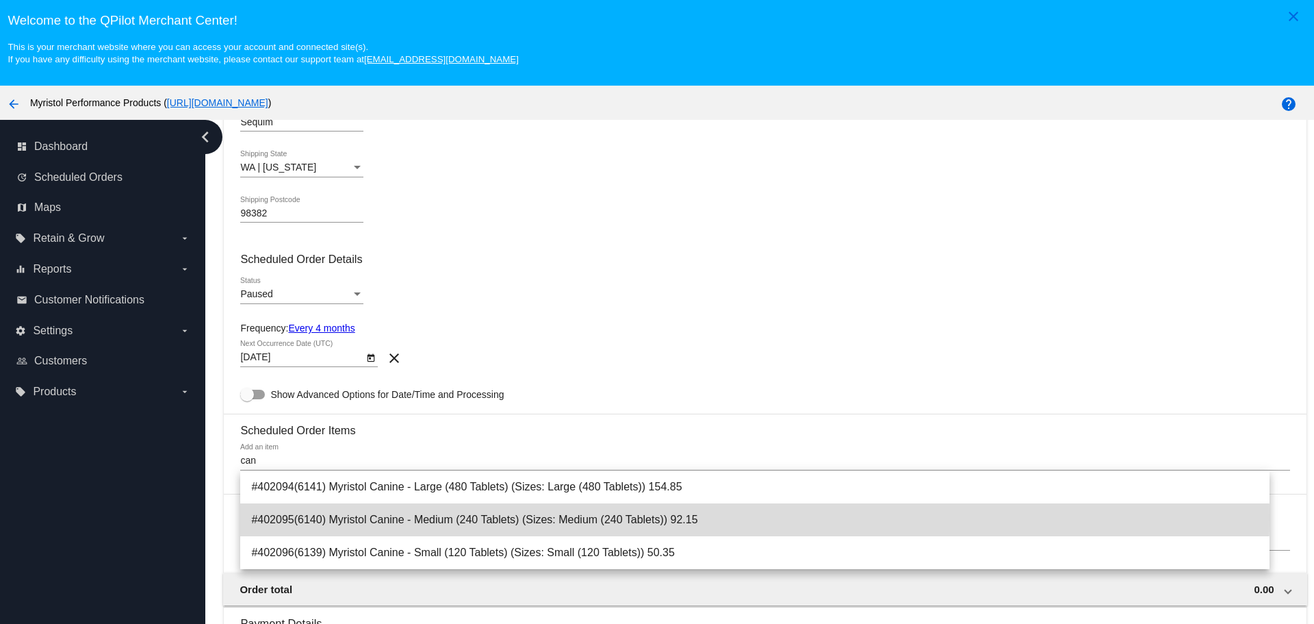
click at [489, 517] on span "#402095(6140) Myristol Canine - Medium (240 Tablets) (Sizes: Medium (240 Tablet…" at bounding box center [754, 519] width 1007 height 33
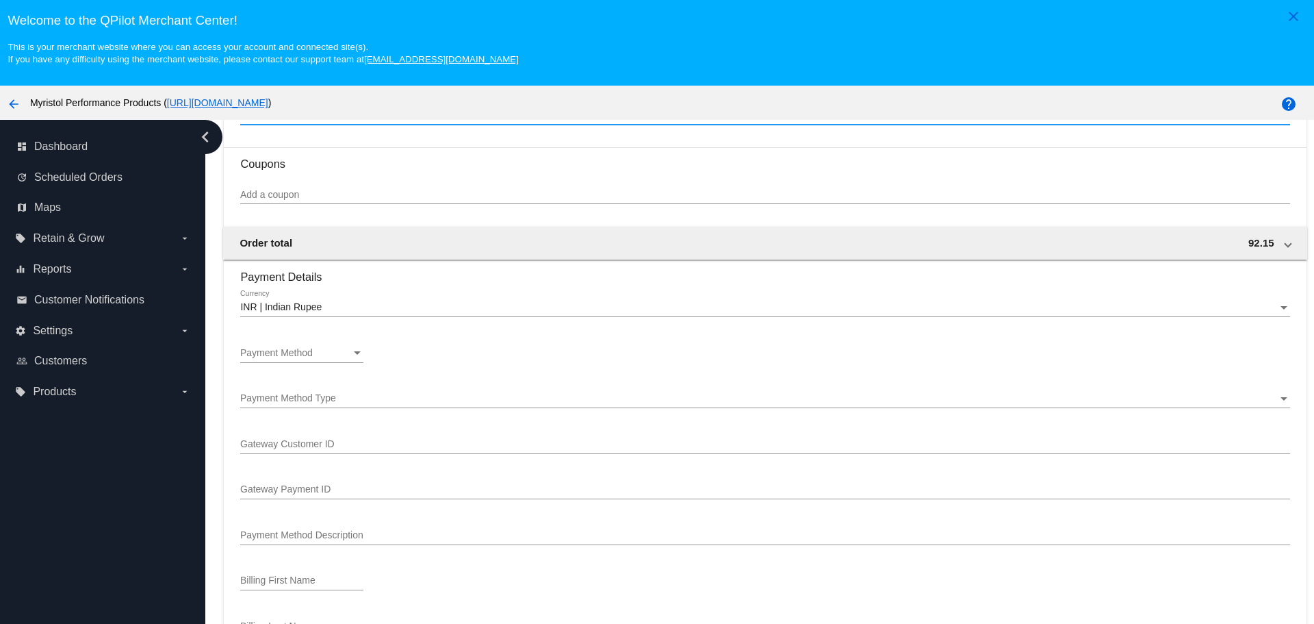
scroll to position [890, 0]
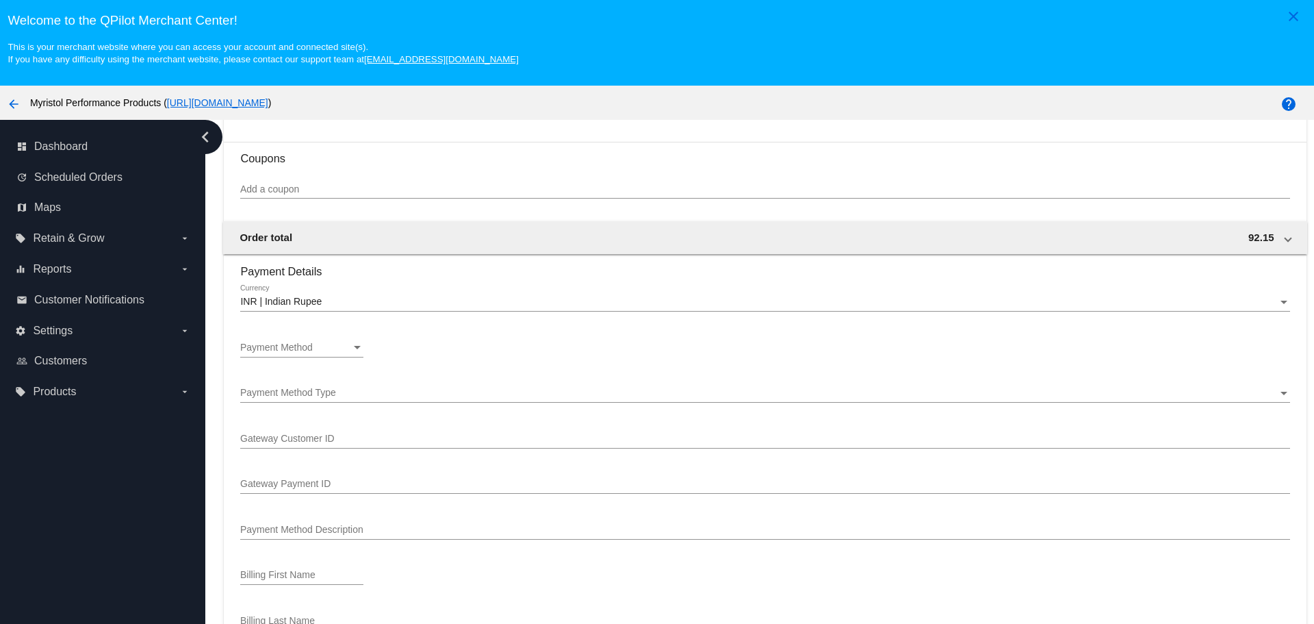
click at [360, 342] on div "Payment Method" at bounding box center [357, 347] width 12 height 11
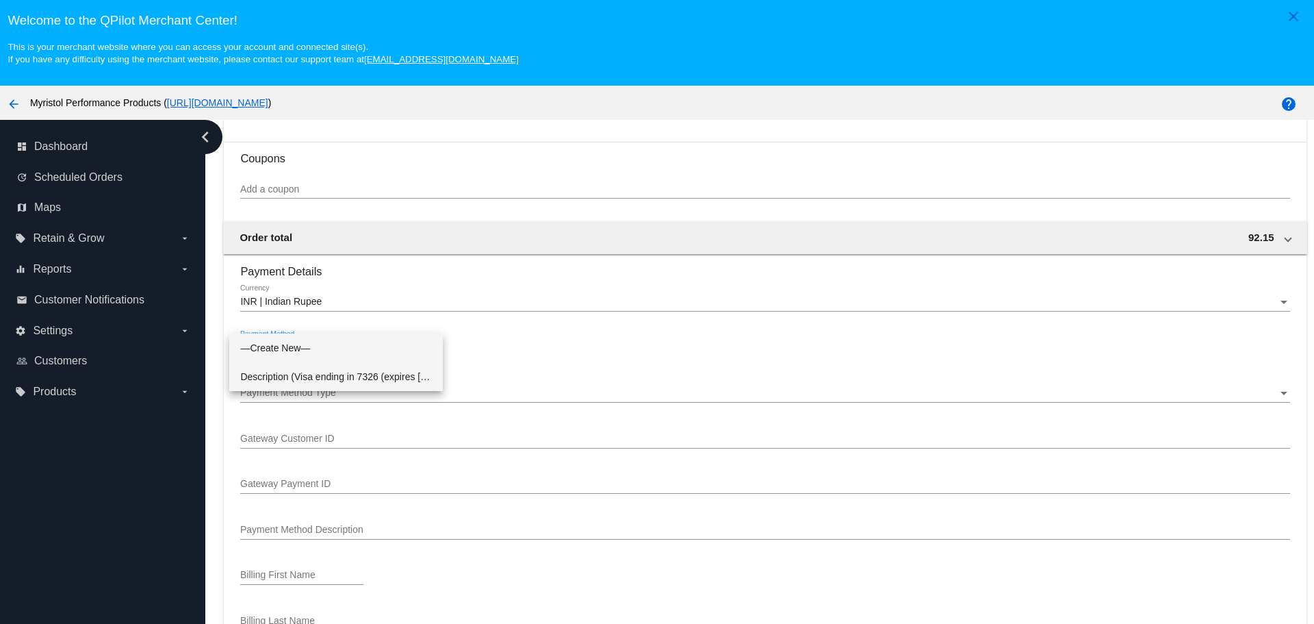
click at [370, 384] on span "Description (Visa ending in 7326 (expires [CREDIT_CARD_DATA])) GatewayCustomerI…" at bounding box center [336, 376] width 192 height 29
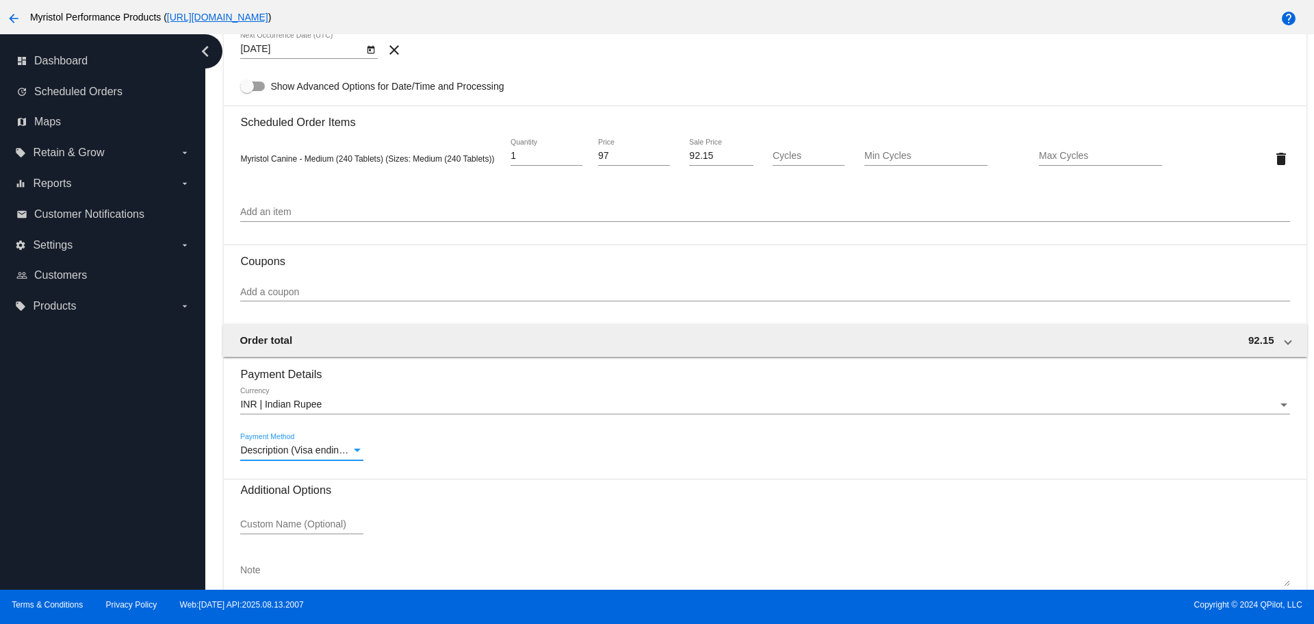
scroll to position [760, 0]
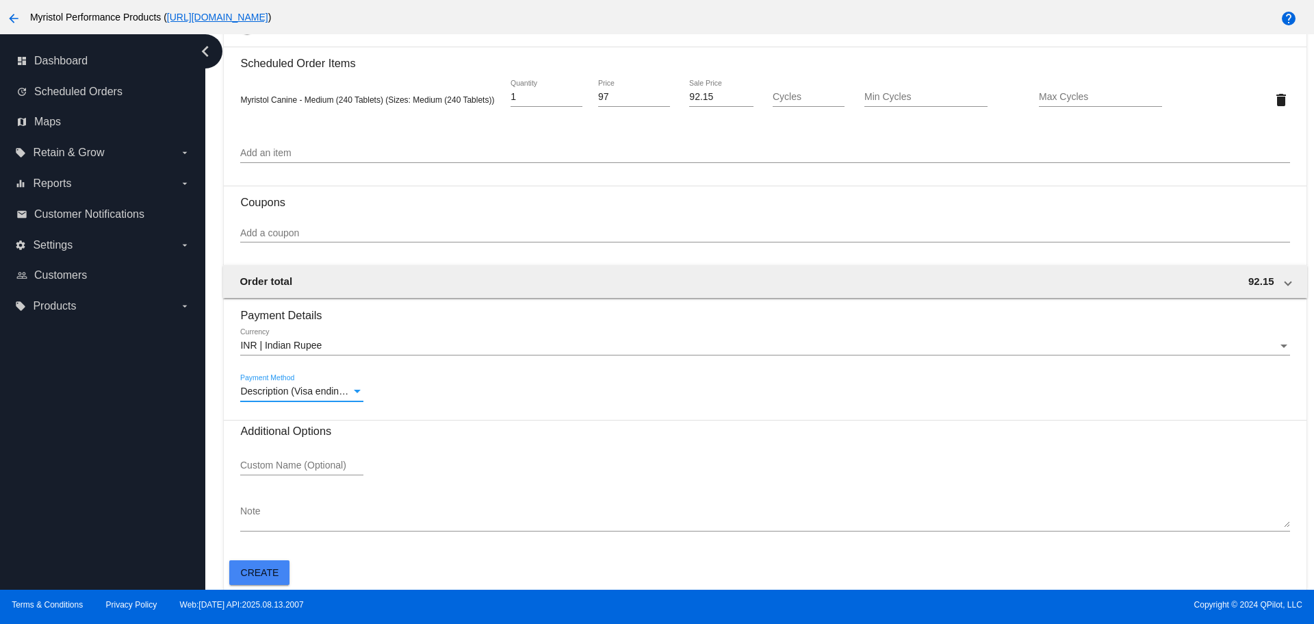
click at [261, 576] on span "Create" at bounding box center [260, 572] width 38 height 11
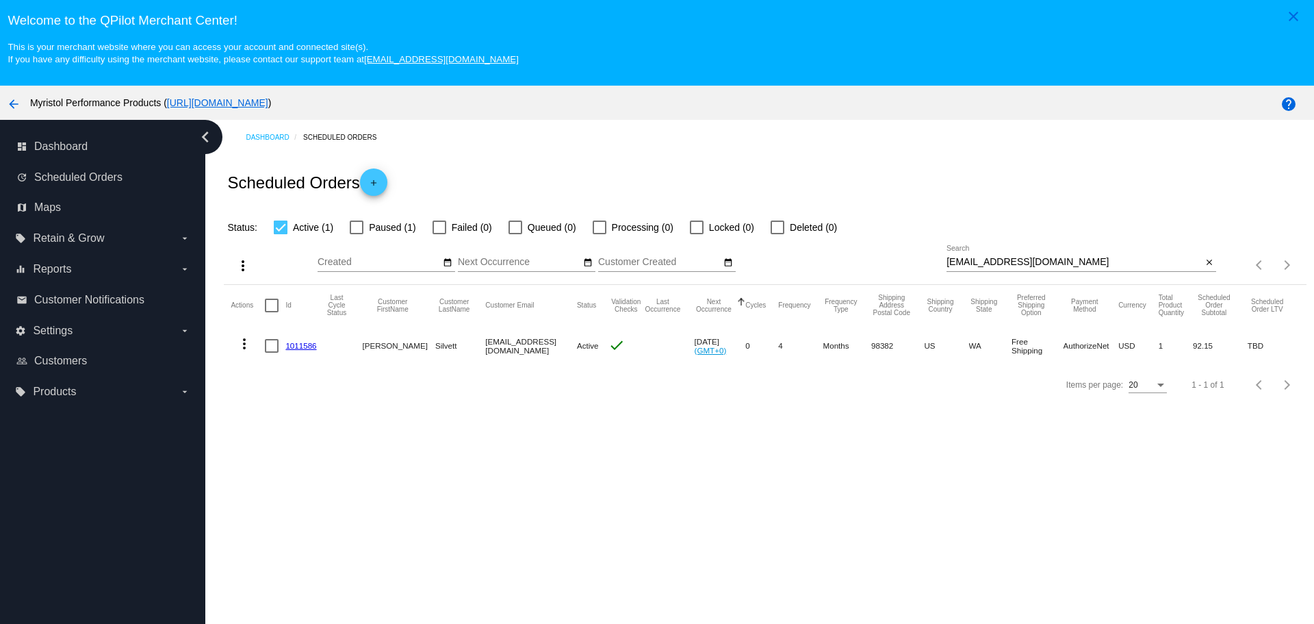
click at [277, 226] on div at bounding box center [281, 227] width 14 height 14
click at [280, 234] on input "Active (1)" at bounding box center [280, 234] width 1 height 1
checkbox input "false"
click at [309, 344] on link "1011587" at bounding box center [300, 345] width 31 height 9
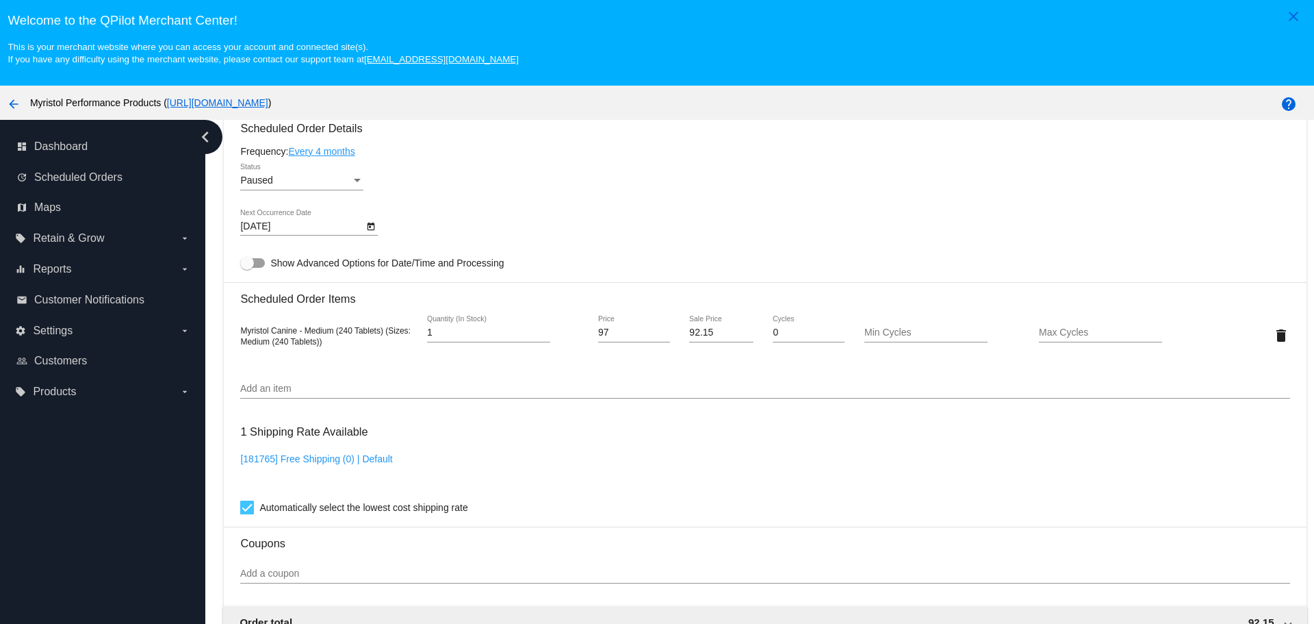
scroll to position [685, 0]
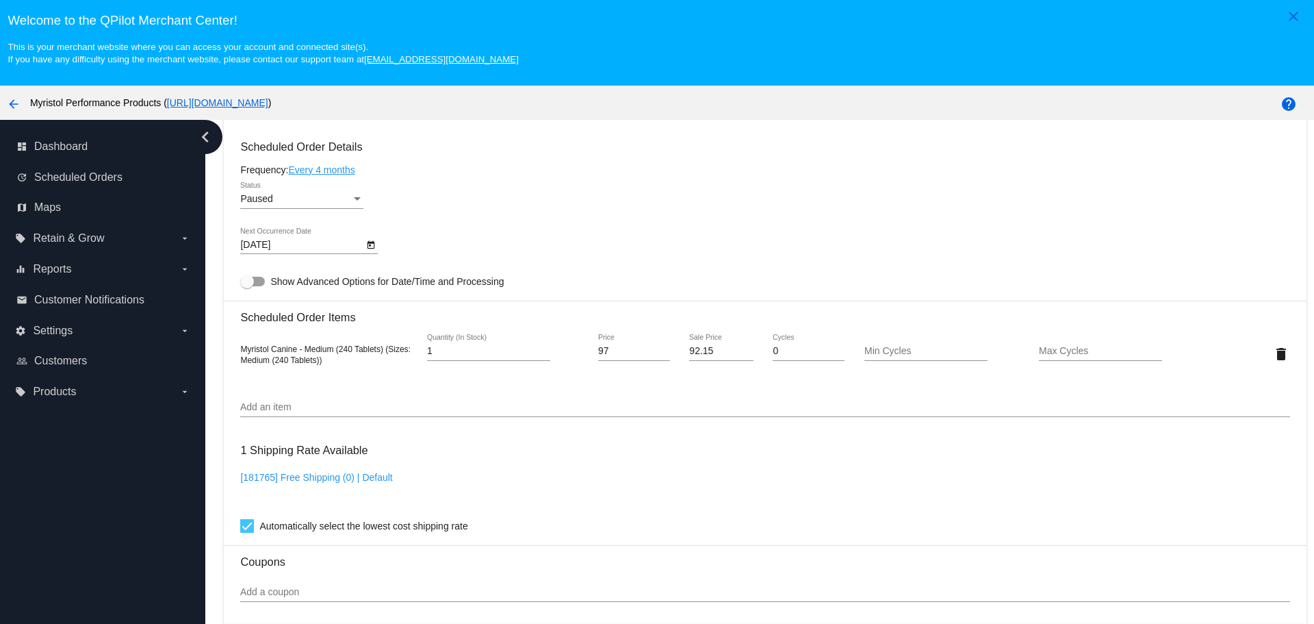
click at [357, 196] on div "Status" at bounding box center [357, 199] width 12 height 11
click at [325, 175] on span "Active" at bounding box center [301, 170] width 123 height 29
click at [507, 212] on div "Active Status" at bounding box center [764, 201] width 1049 height 39
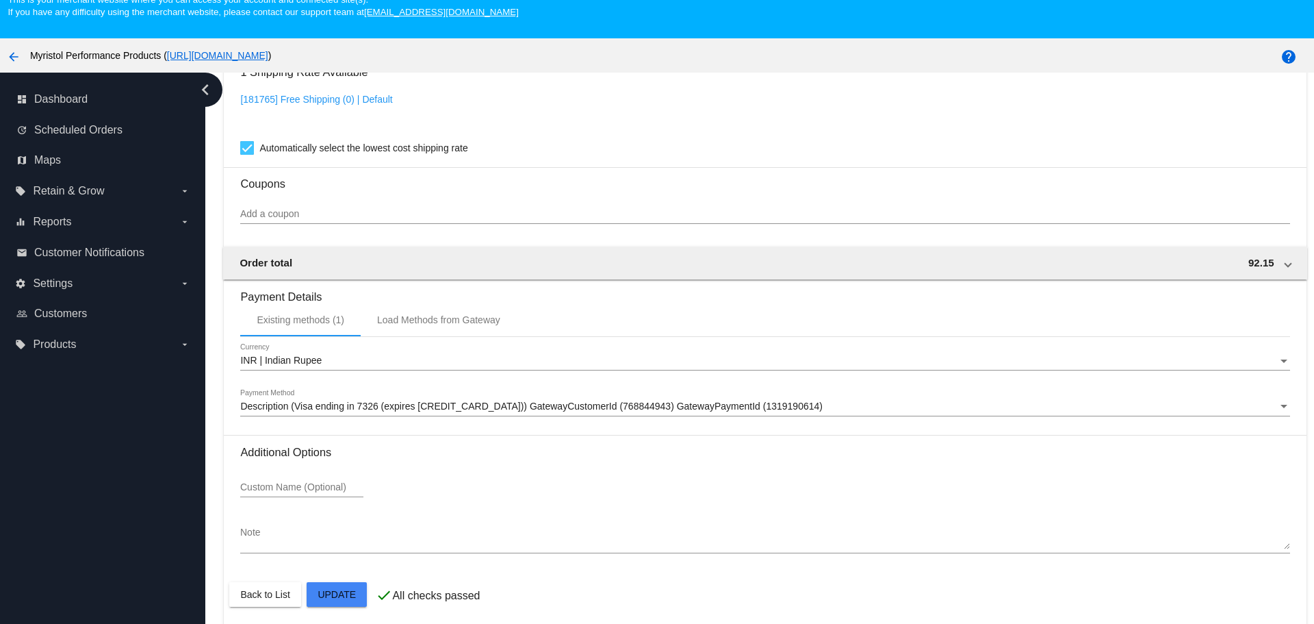
scroll to position [86, 0]
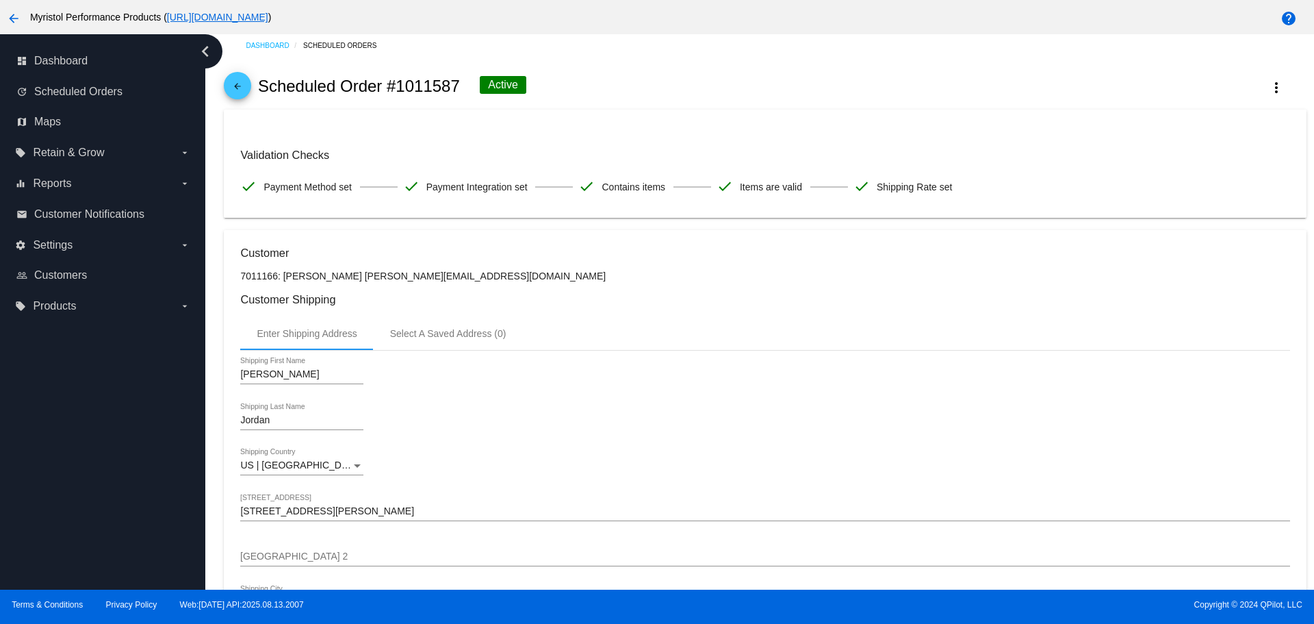
scroll to position [0, 0]
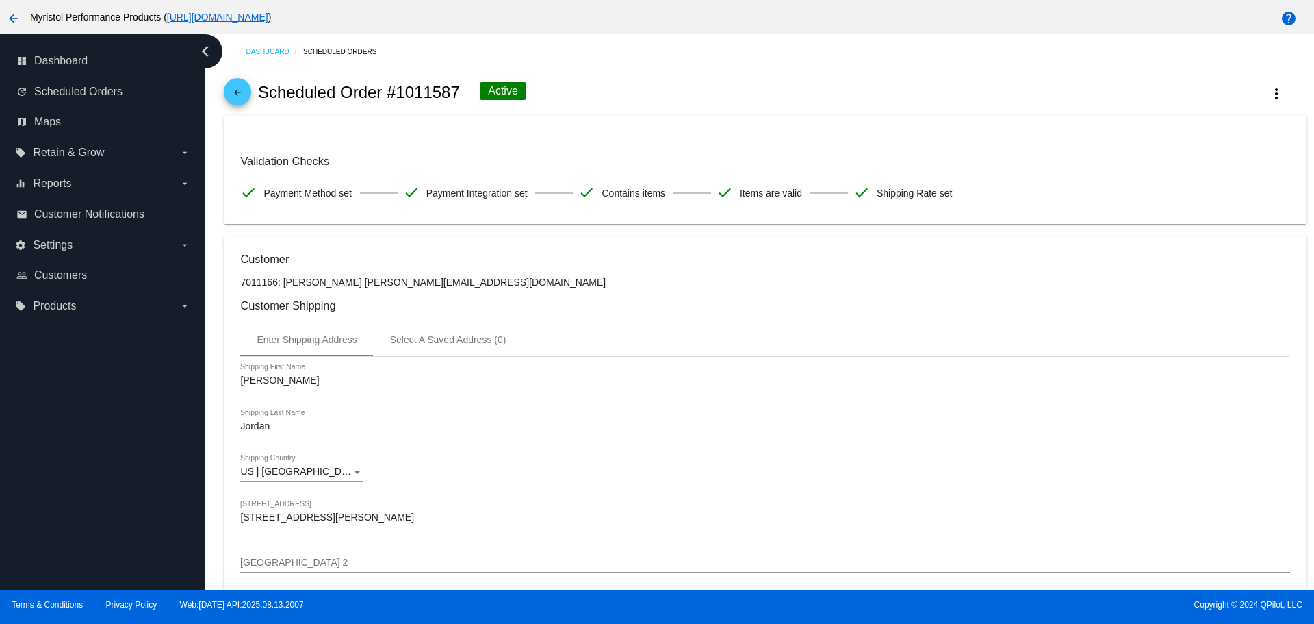
click at [252, 95] on div "arrow_back Scheduled Order #1011587 Active more_vert" at bounding box center [765, 92] width 1082 height 47
click at [240, 91] on mat-icon "arrow_back" at bounding box center [237, 96] width 16 height 16
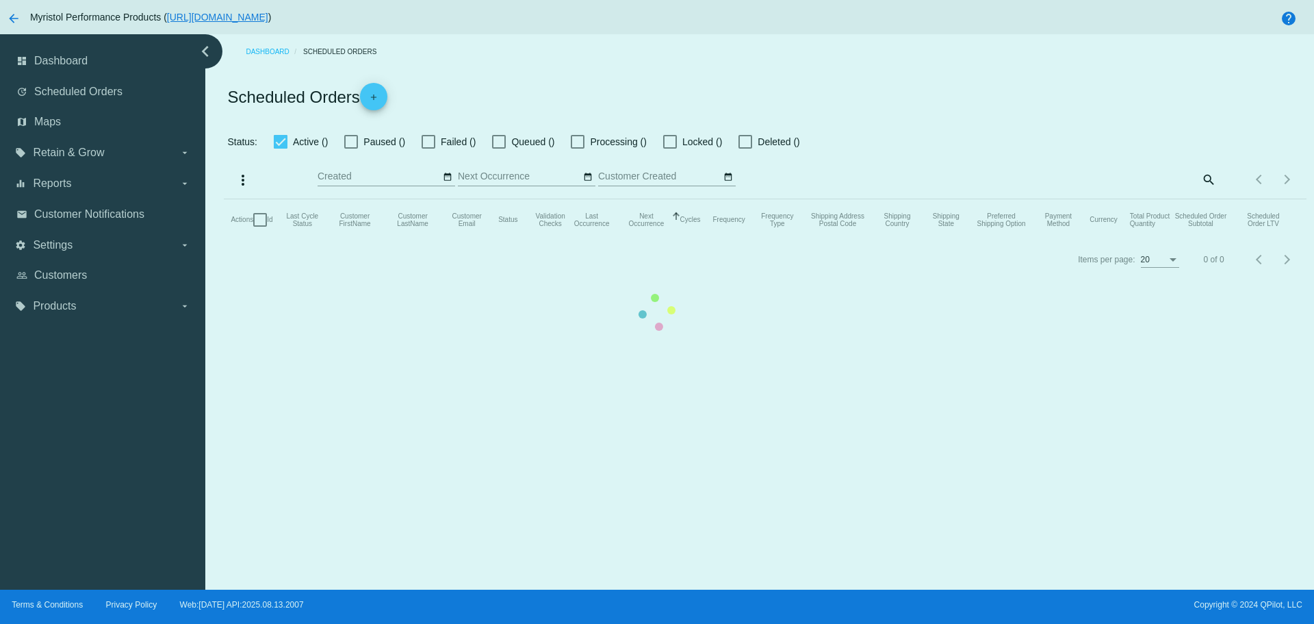
checkbox input "false"
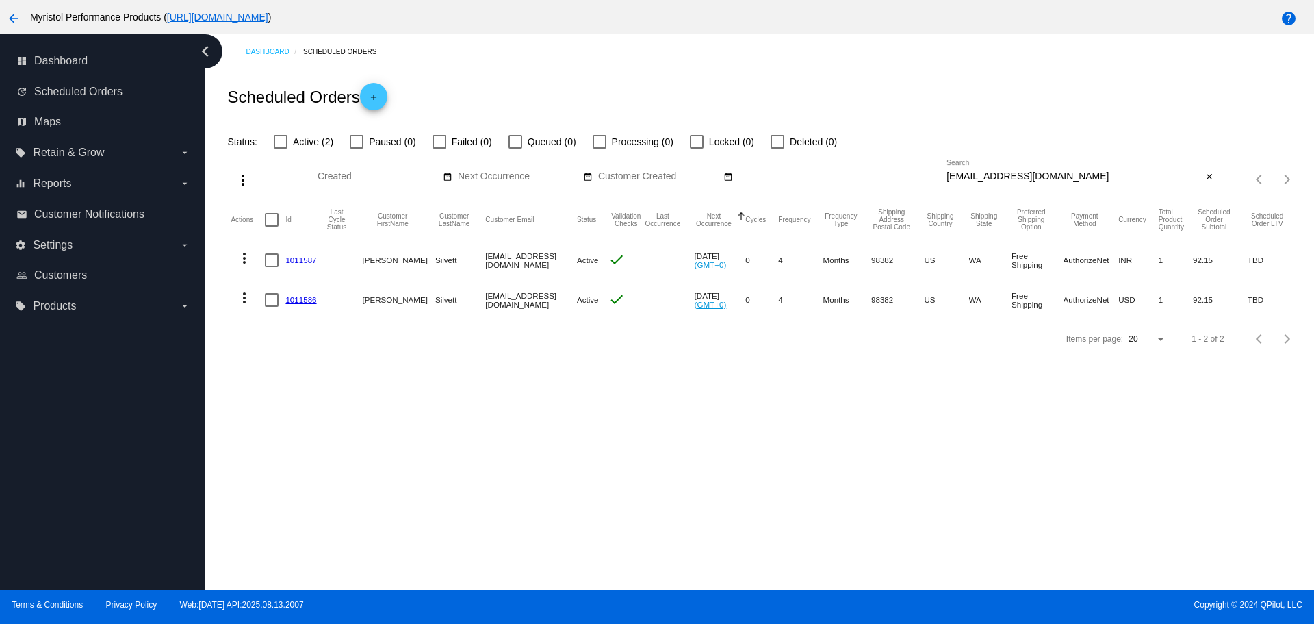
click at [308, 298] on link "1011586" at bounding box center [300, 299] width 31 height 9
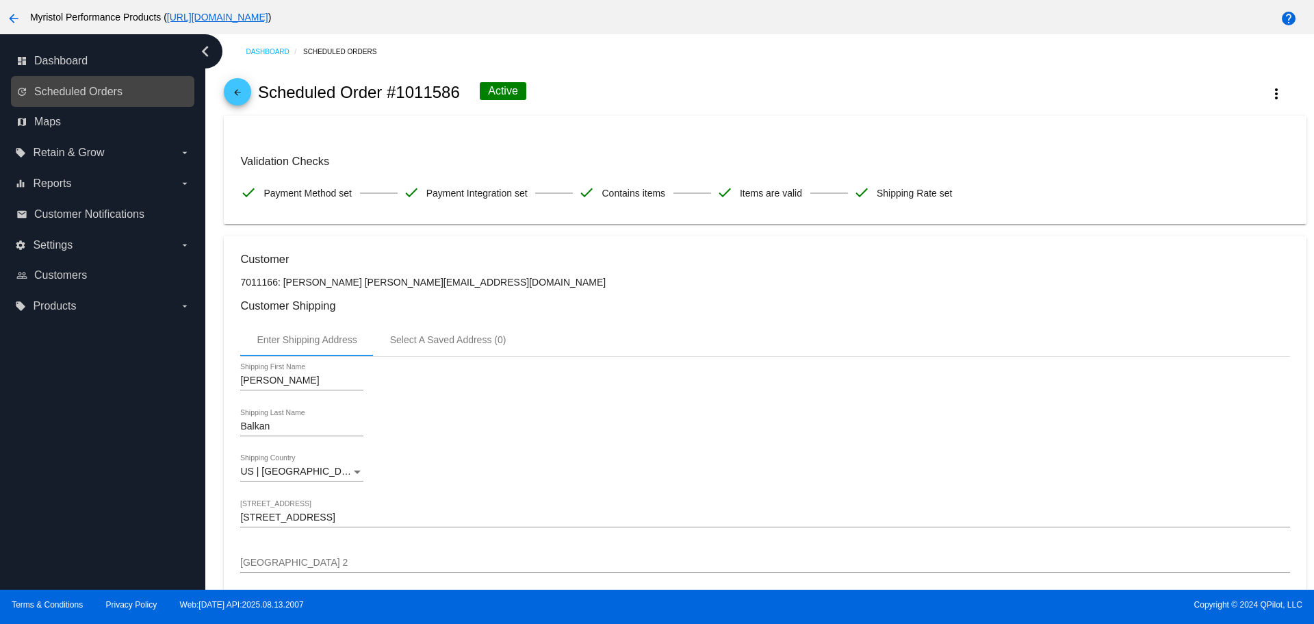
click at [89, 100] on link "update Scheduled Orders" at bounding box center [103, 92] width 174 height 22
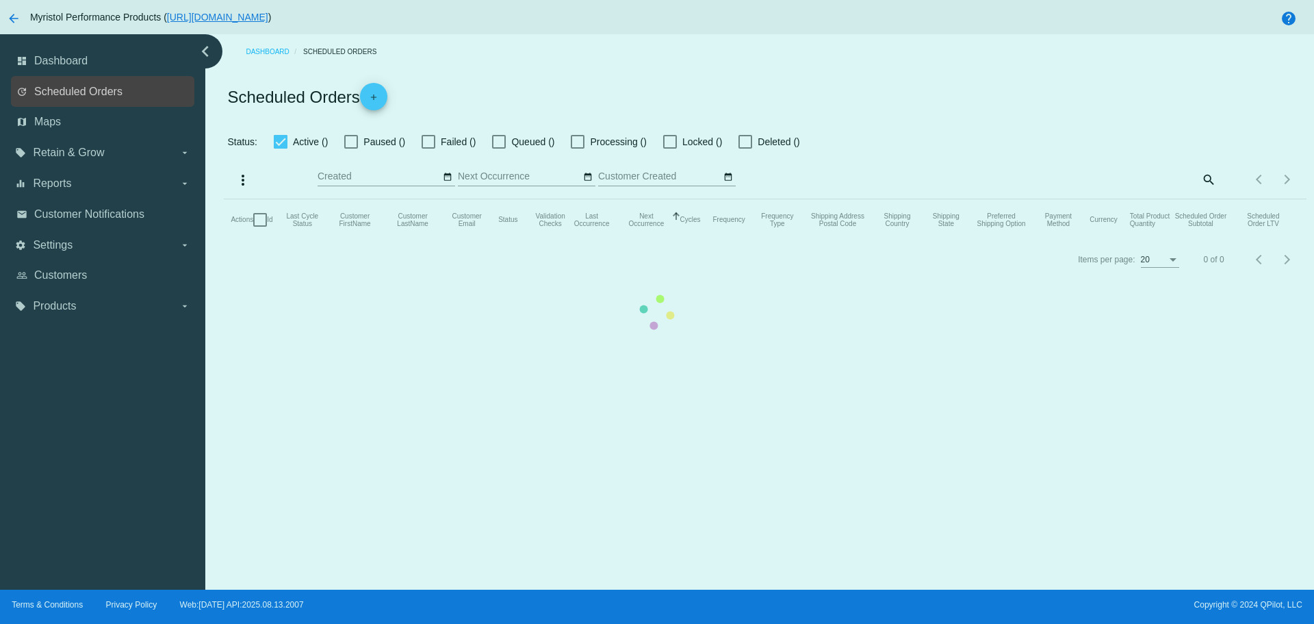
checkbox input "false"
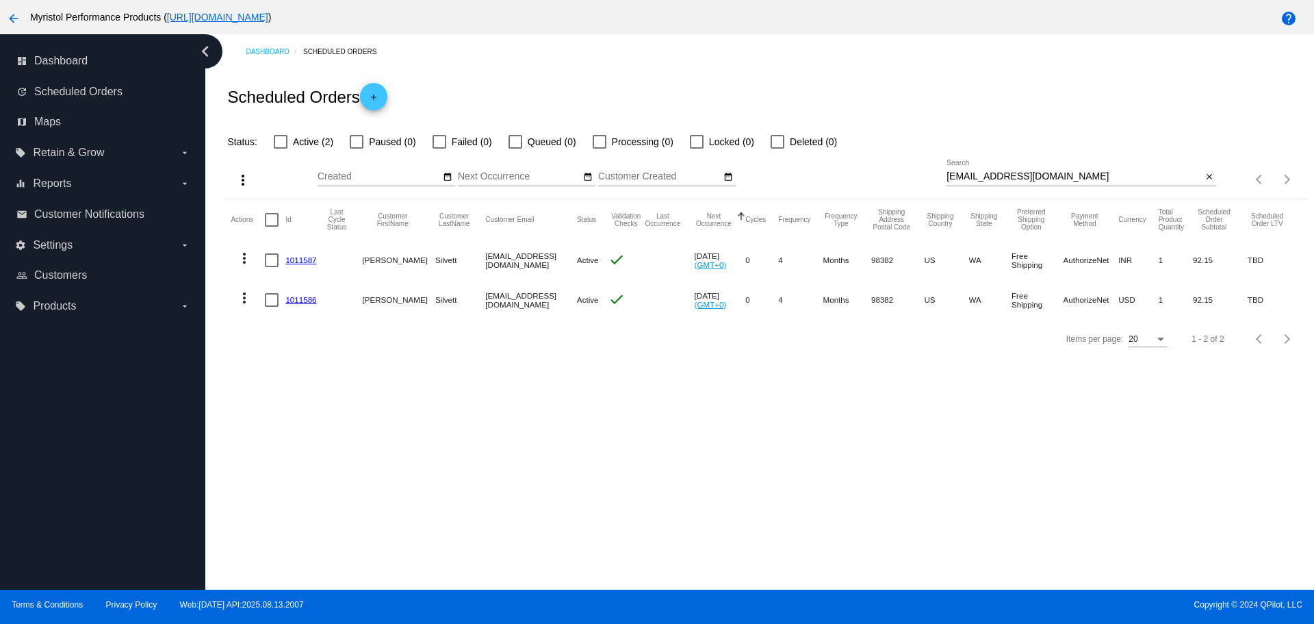
click at [1021, 173] on input "[EMAIL_ADDRESS][DOMAIN_NAME]" at bounding box center [1074, 176] width 255 height 11
paste input "[EMAIL_ADDRESS]"
type input "[EMAIL_ADDRESS][DOMAIN_NAME]"
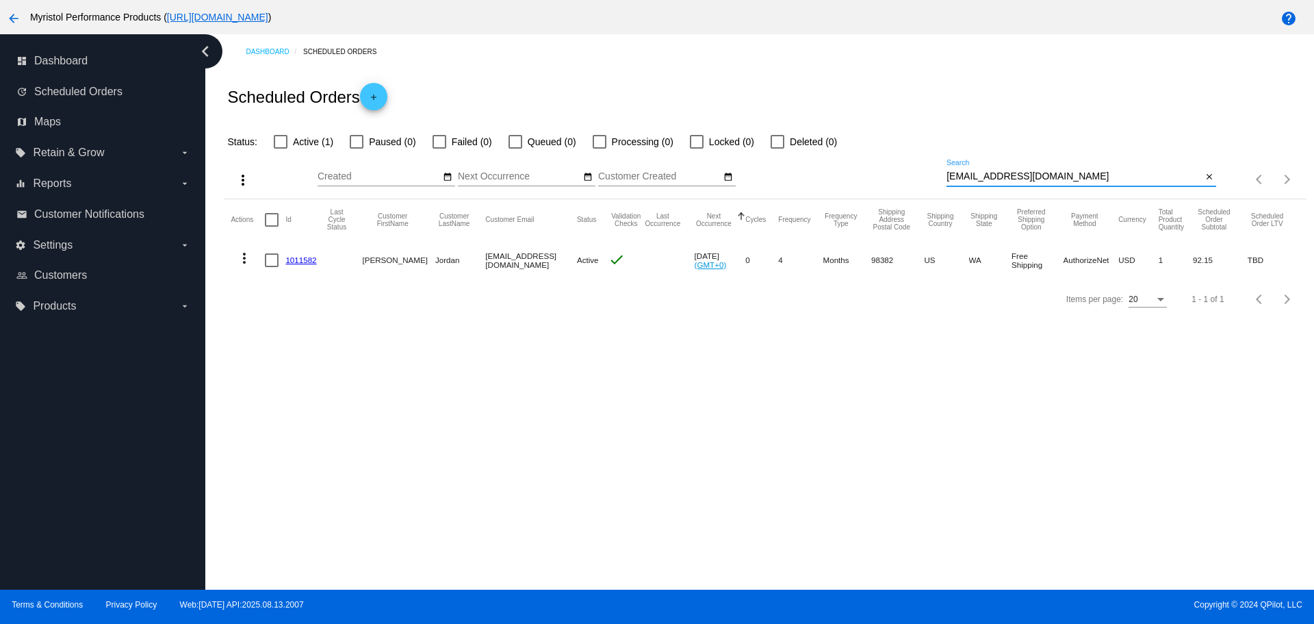
click at [270, 258] on div at bounding box center [272, 260] width 14 height 14
click at [271, 267] on input "checkbox" at bounding box center [271, 267] width 1 height 1
checkbox input "true"
click at [309, 259] on link "1011582" at bounding box center [300, 259] width 31 height 9
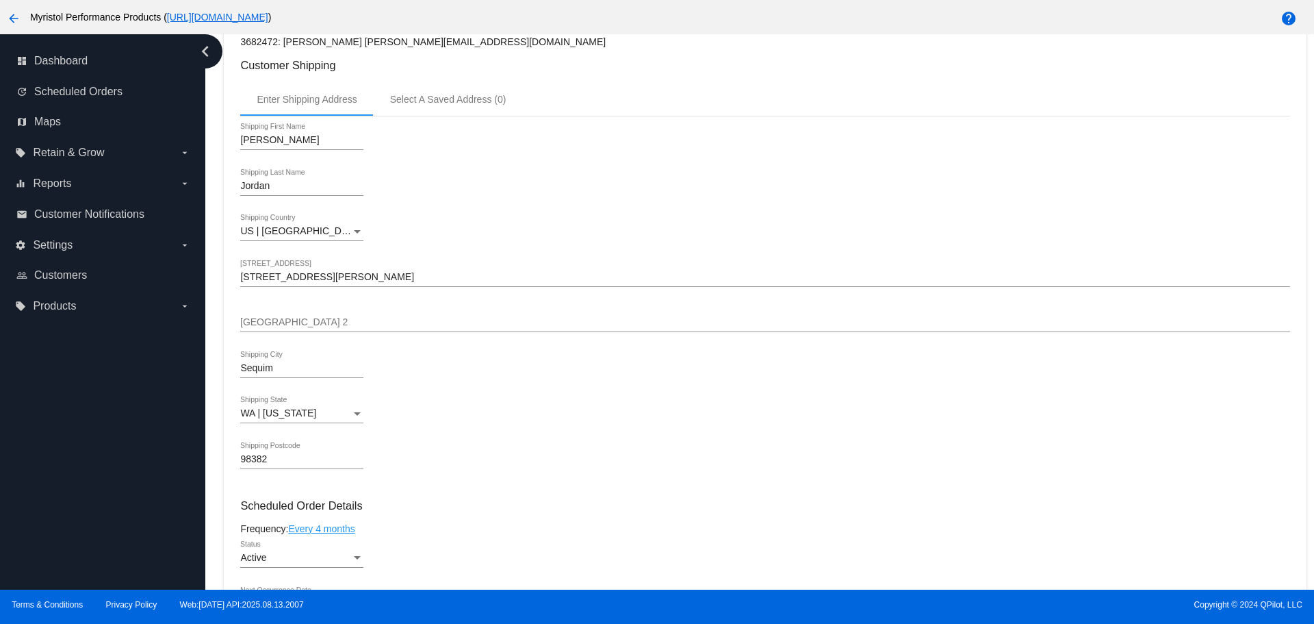
scroll to position [479, 0]
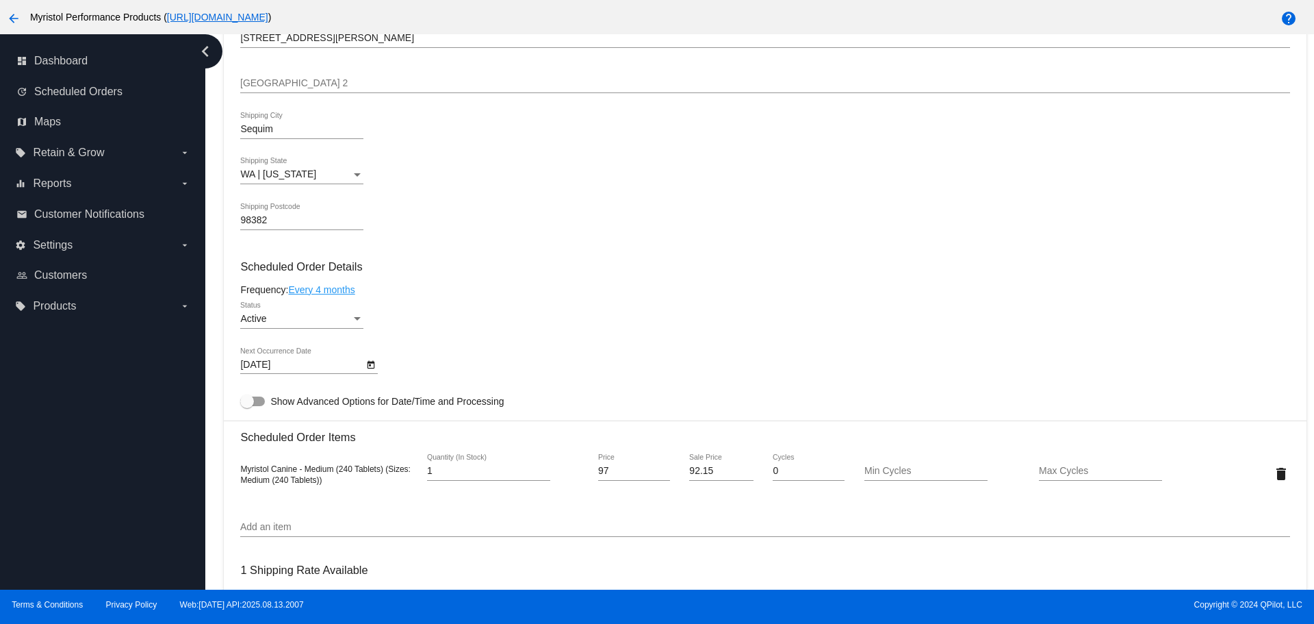
click at [346, 322] on div "Active" at bounding box center [295, 319] width 111 height 11
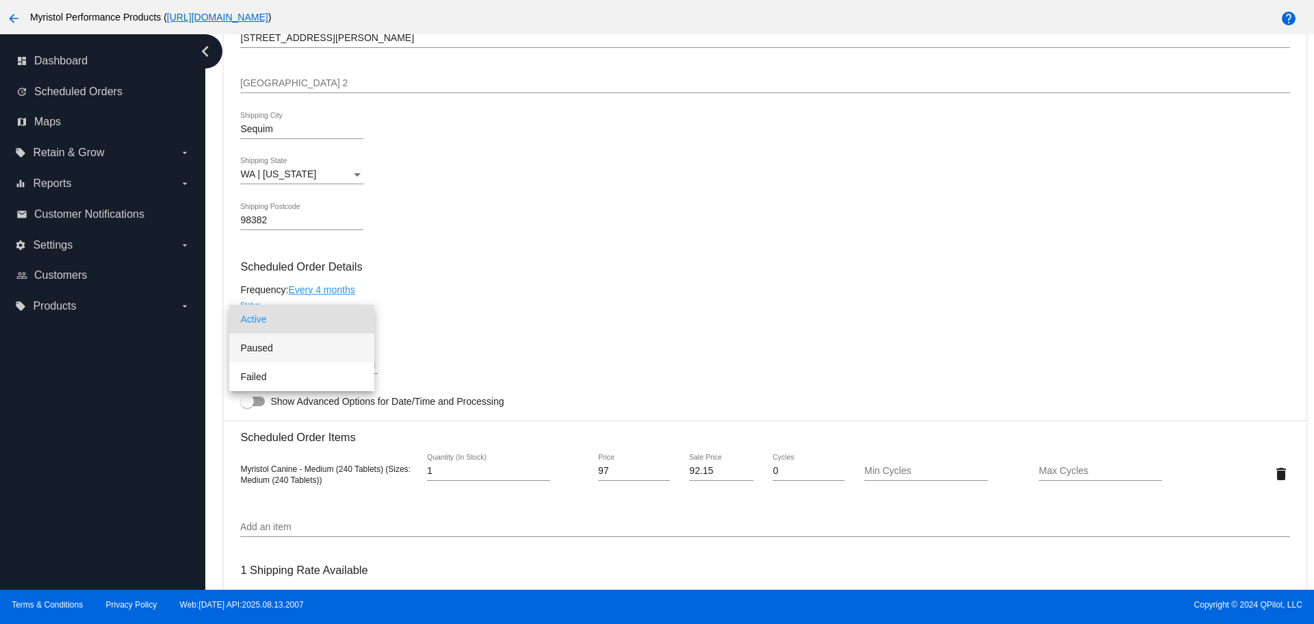
click at [316, 353] on span "Paused" at bounding box center [301, 347] width 123 height 29
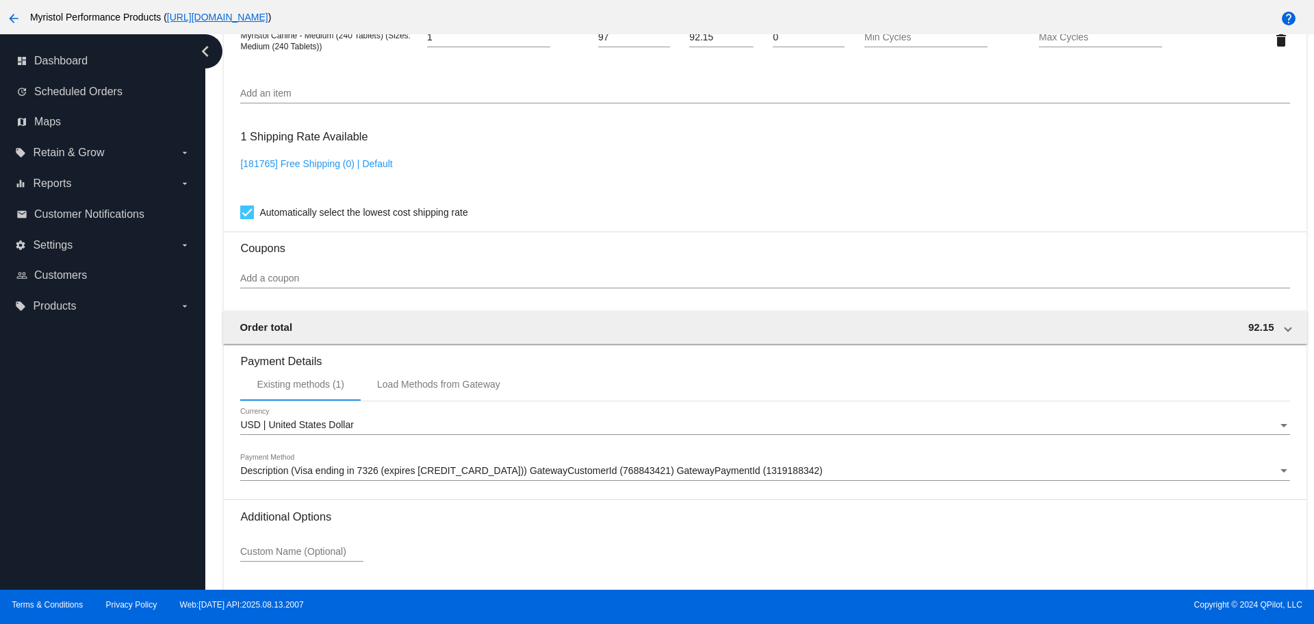
scroll to position [1015, 0]
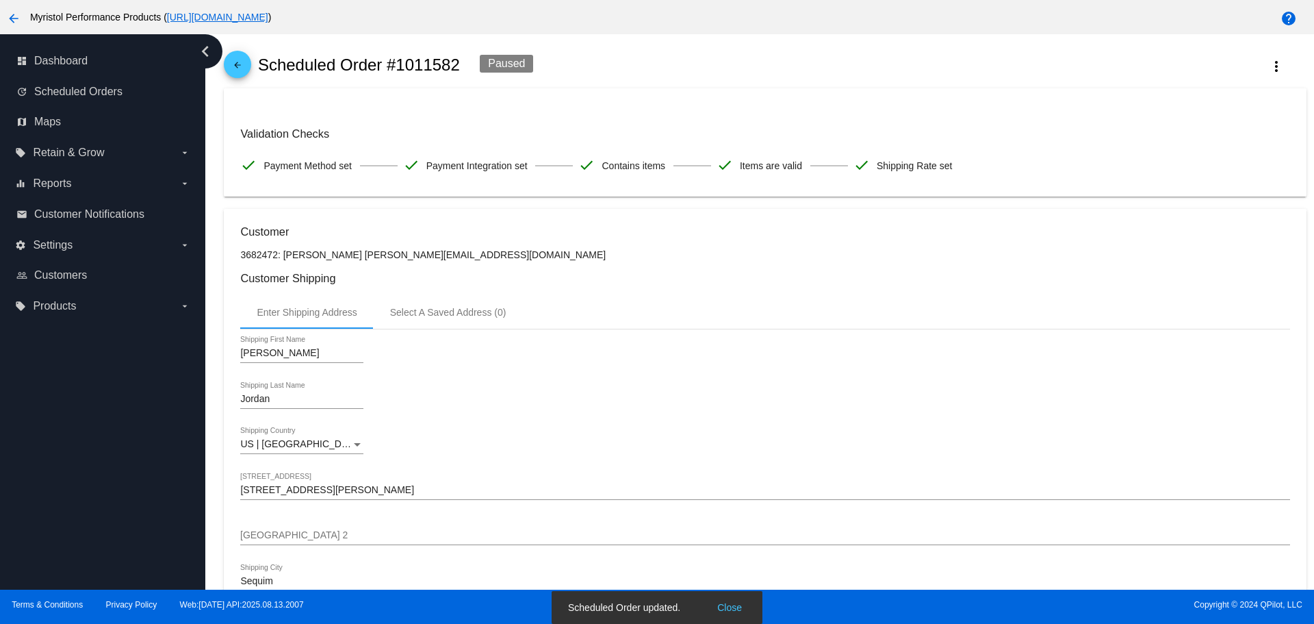
scroll to position [0, 0]
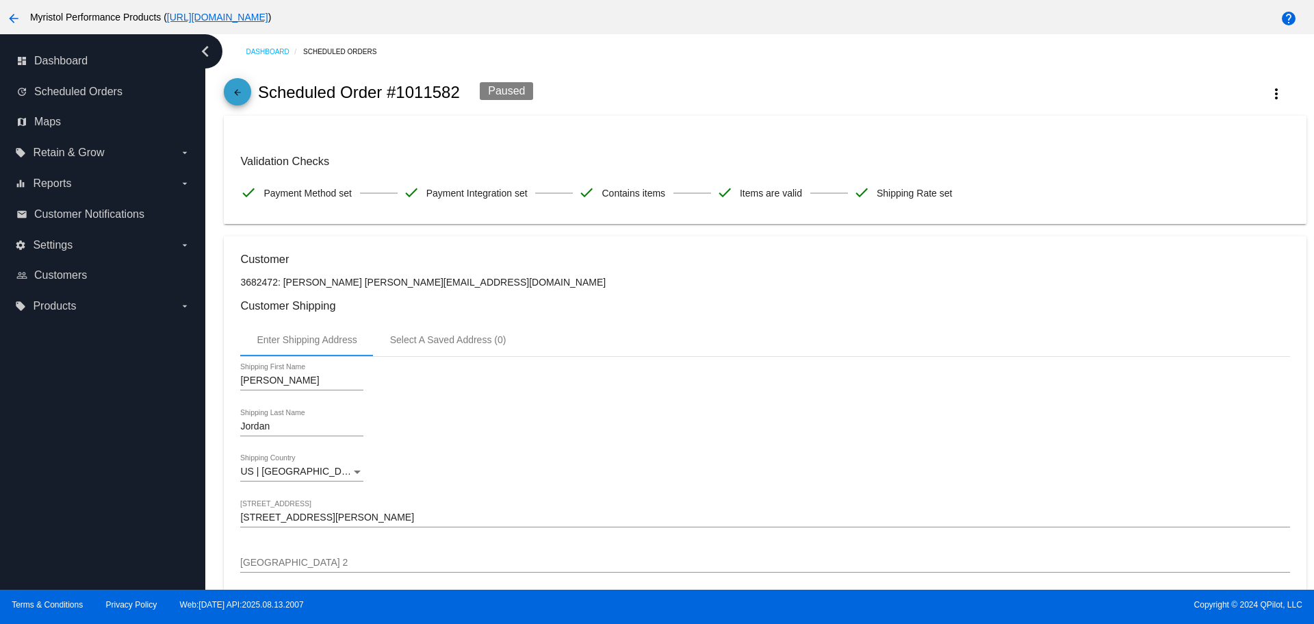
click at [239, 90] on mat-icon "arrow_back" at bounding box center [237, 96] width 16 height 16
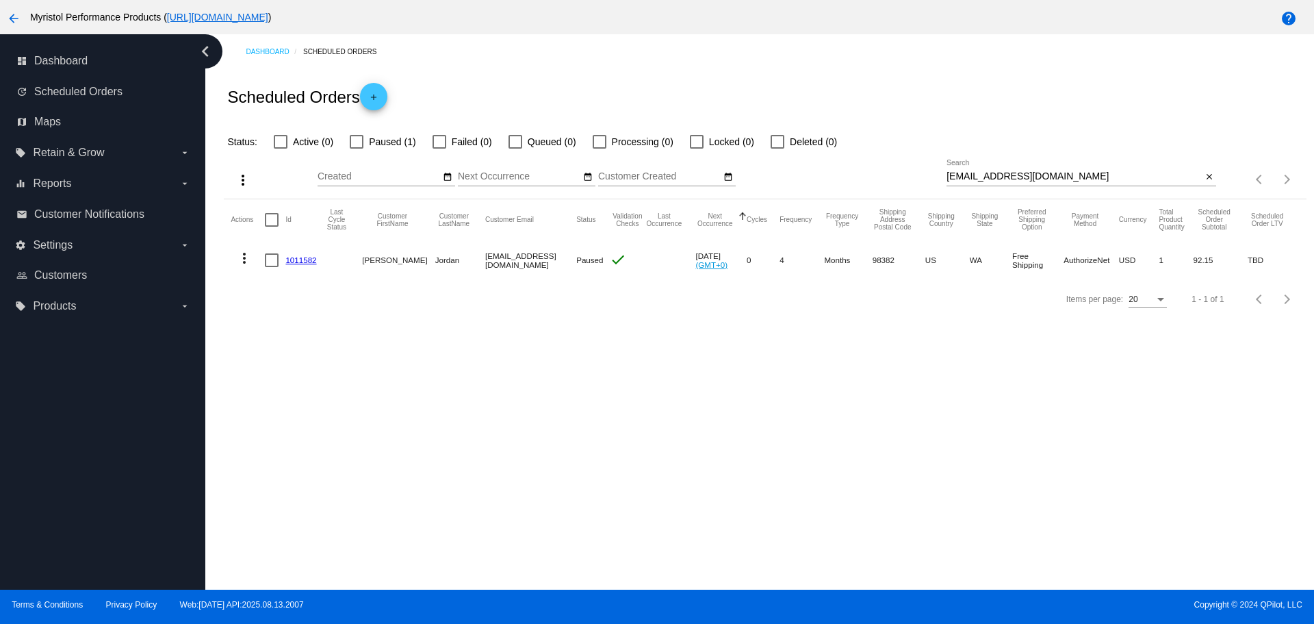
click at [351, 346] on div "Dashboard Scheduled Orders Scheduled Orders add Status: Active (0) Paused (1) F…" at bounding box center [759, 311] width 1109 height 555
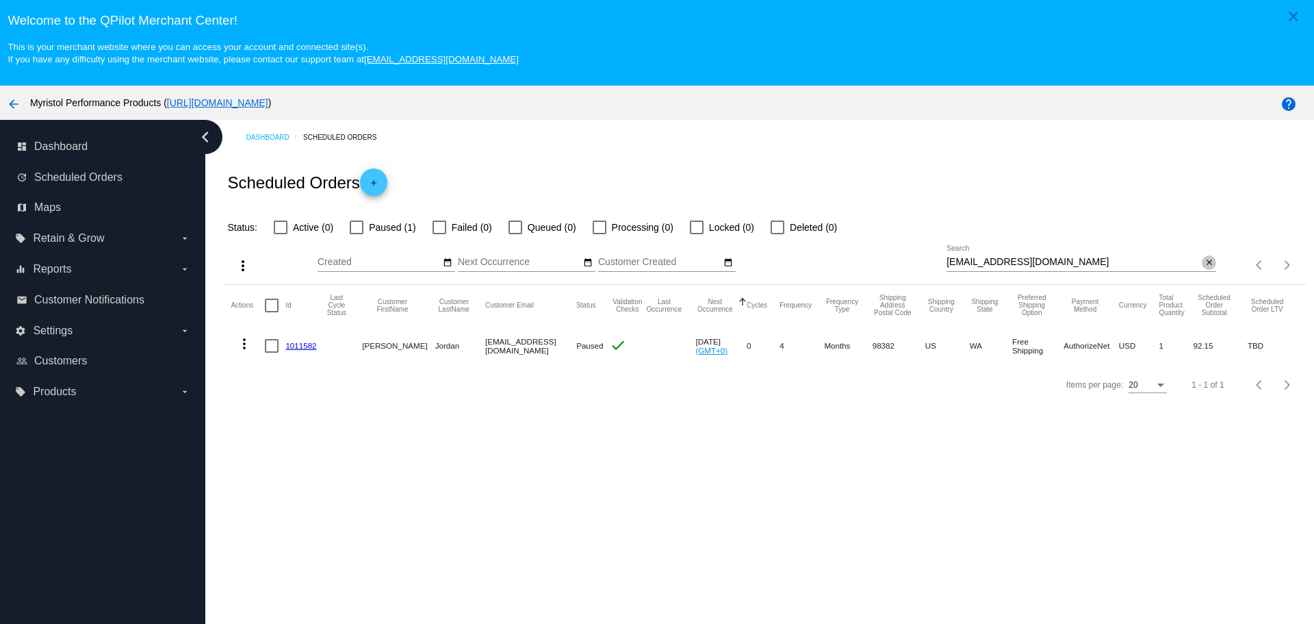
click at [1205, 260] on mat-icon "close" at bounding box center [1210, 262] width 10 height 11
